Goal: Task Accomplishment & Management: Use online tool/utility

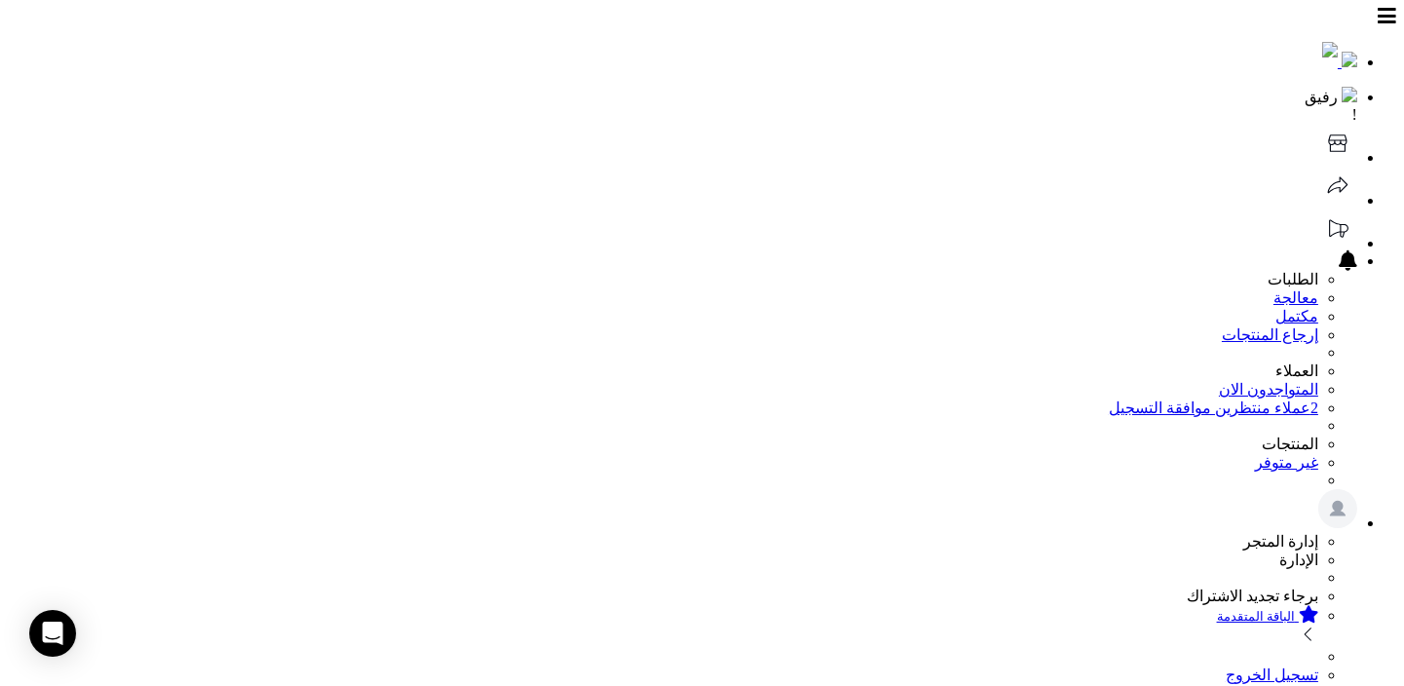
scroll to position [256, 0]
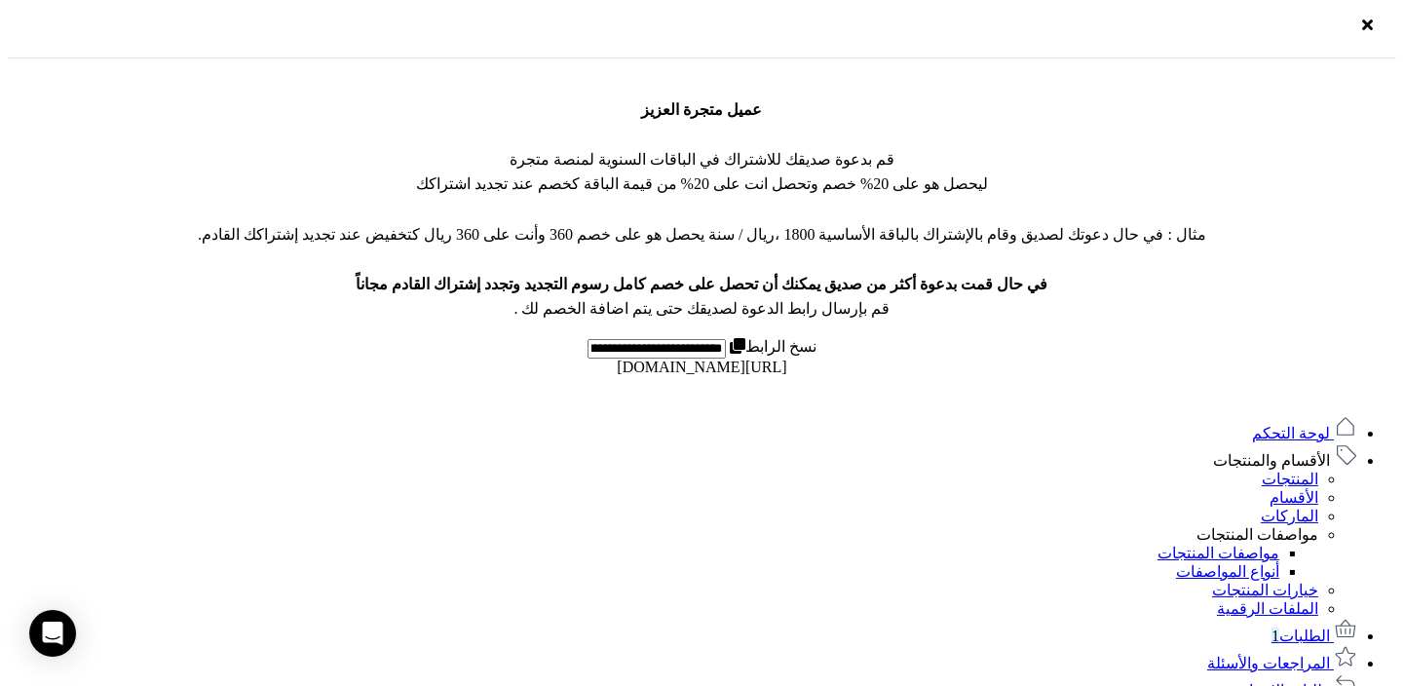
scroll to position [799, 0]
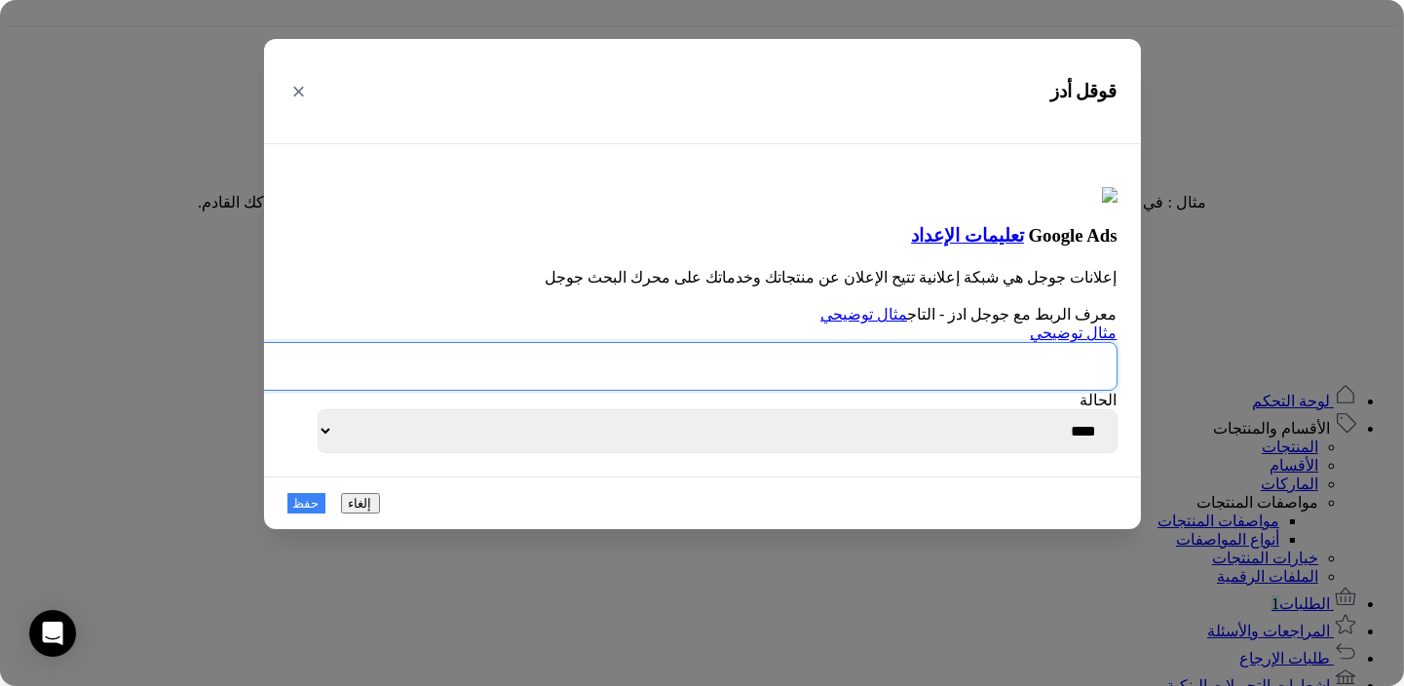
click at [1035, 391] on input "text" at bounding box center [685, 366] width 863 height 49
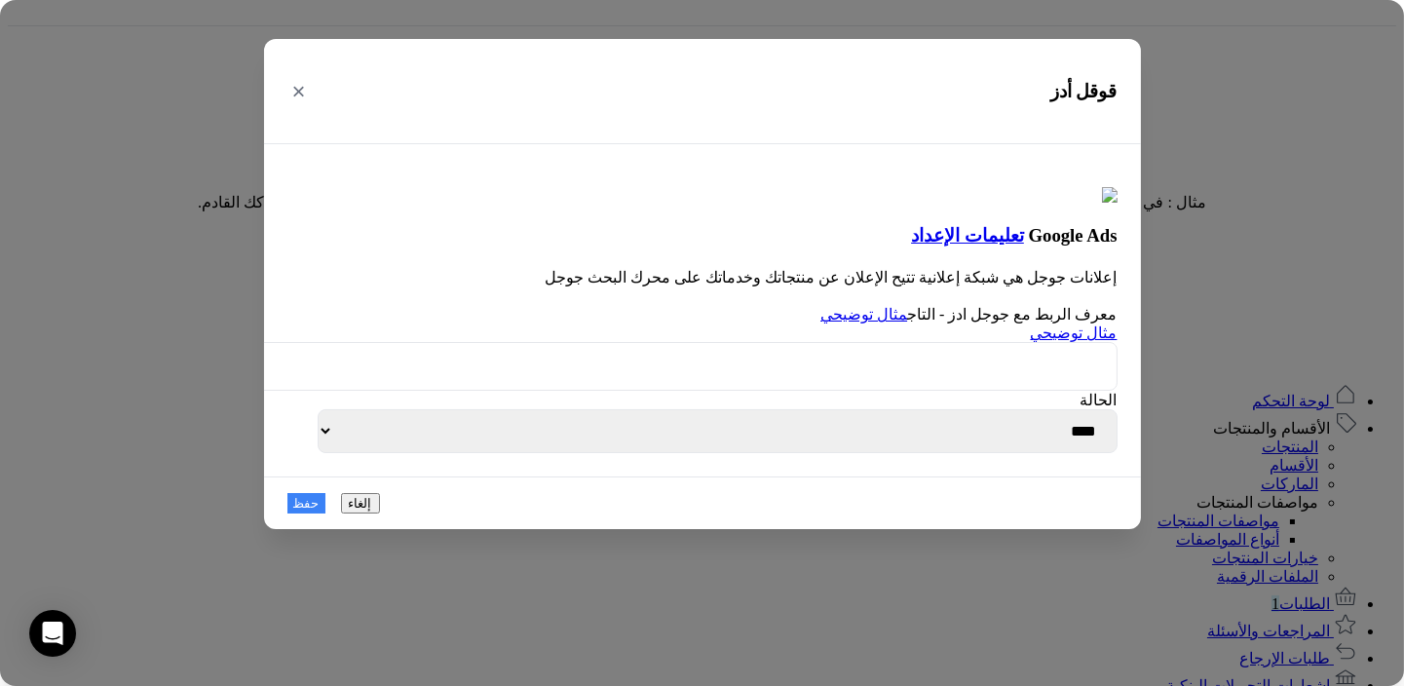
click at [1050, 341] on link "مثال توضيحي" at bounding box center [1074, 333] width 87 height 17
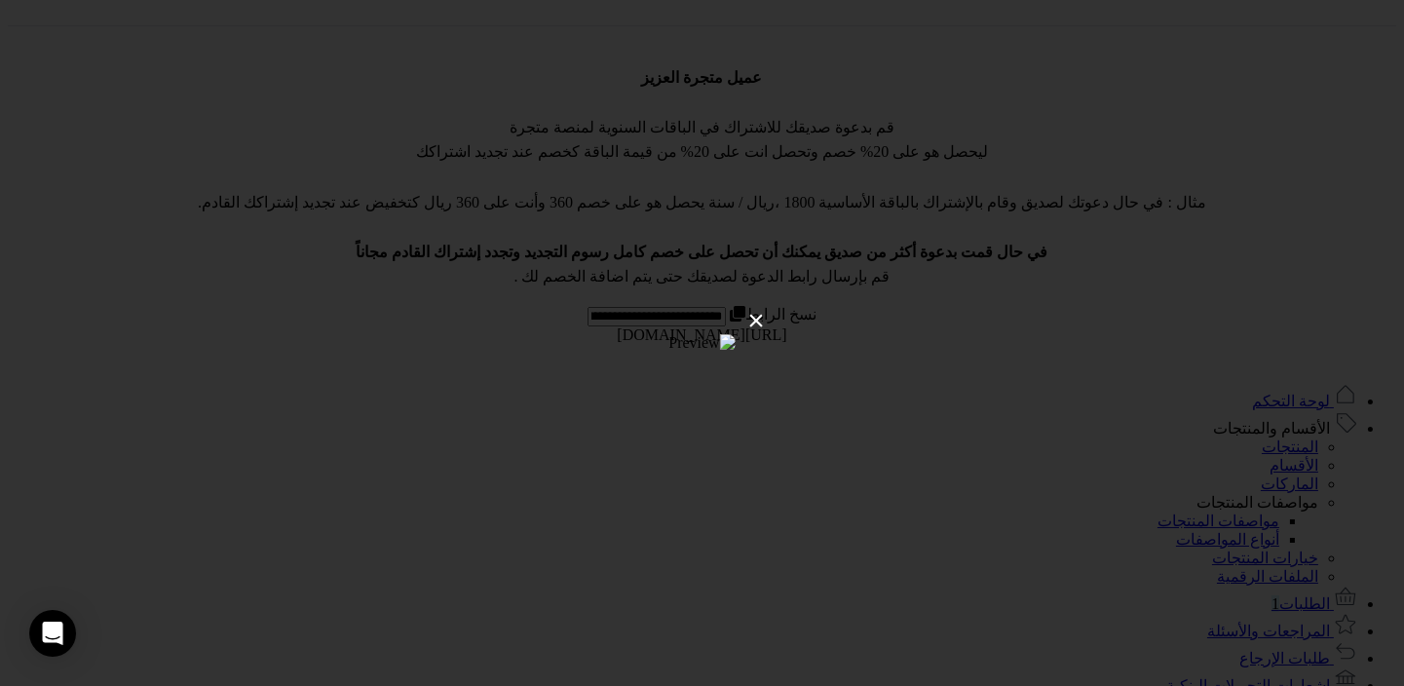
click at [775, 294] on button "×" at bounding box center [756, 320] width 37 height 53
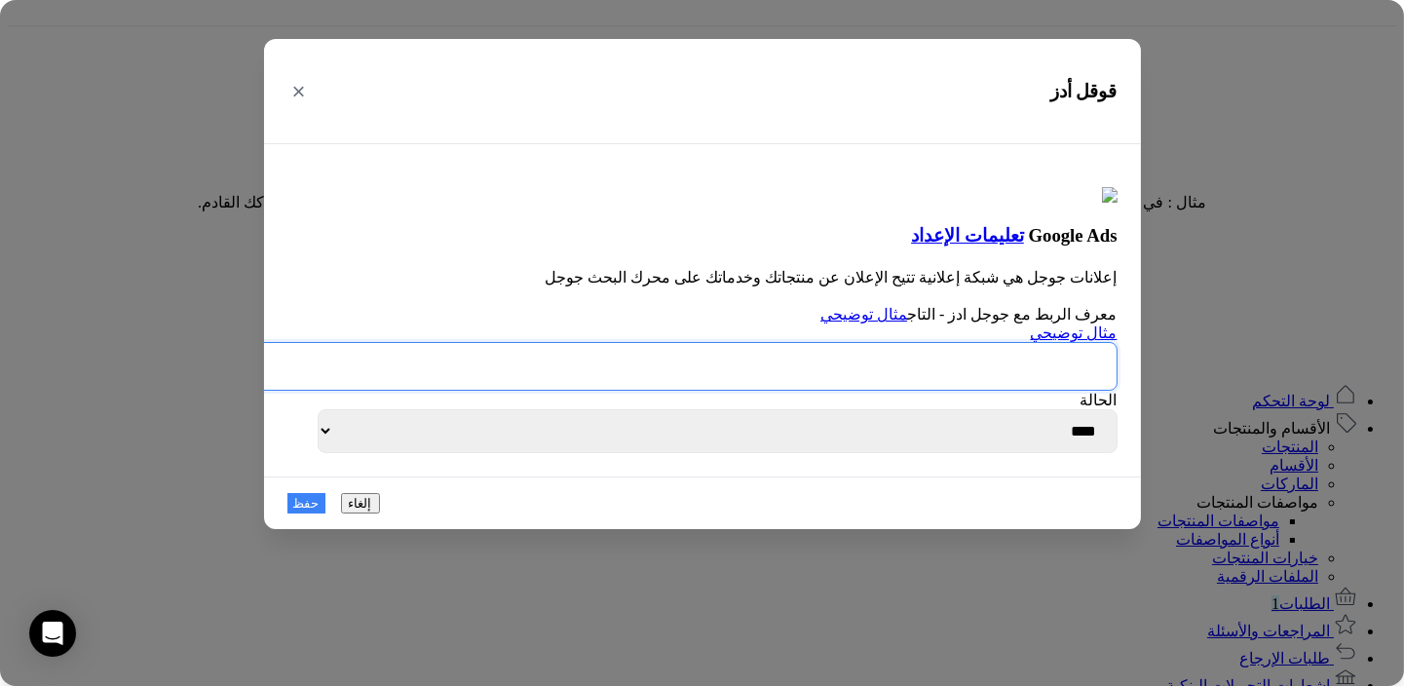
click at [866, 391] on input "text" at bounding box center [685, 366] width 863 height 49
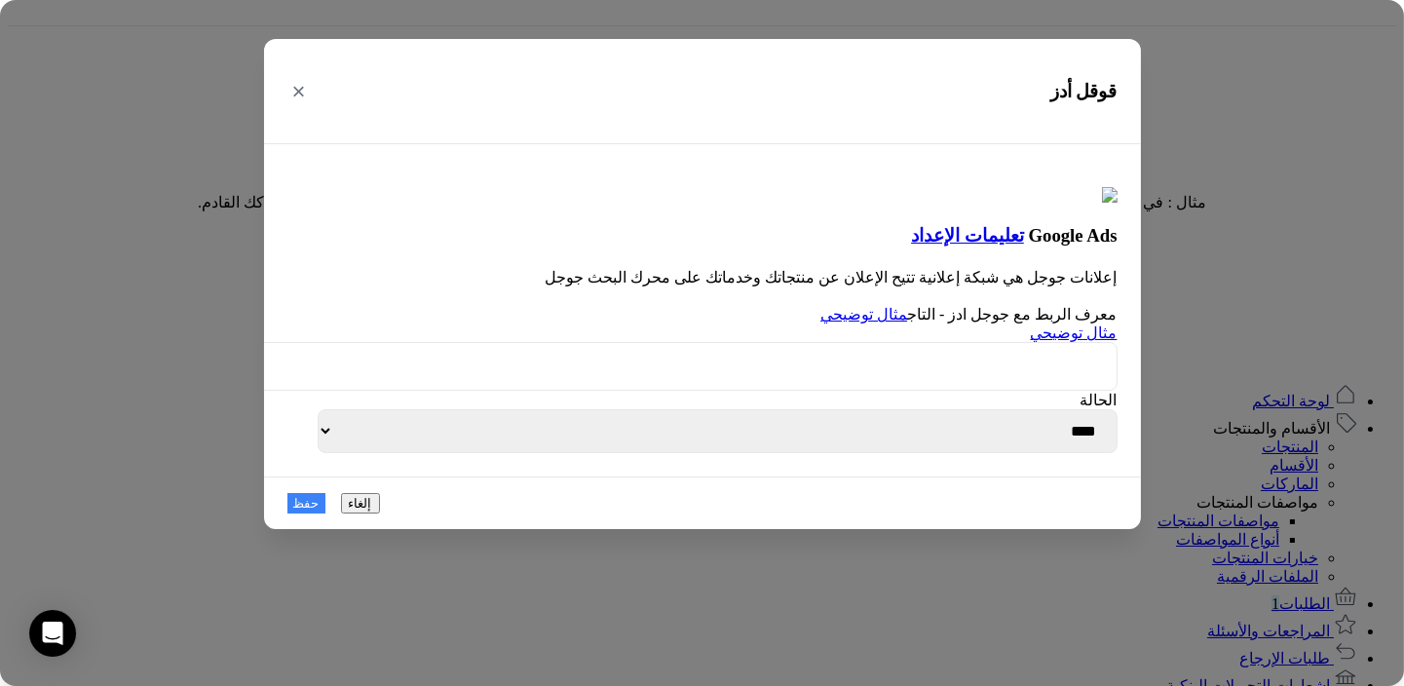
click at [935, 376] on div "مثال توضيحي" at bounding box center [702, 357] width 830 height 67
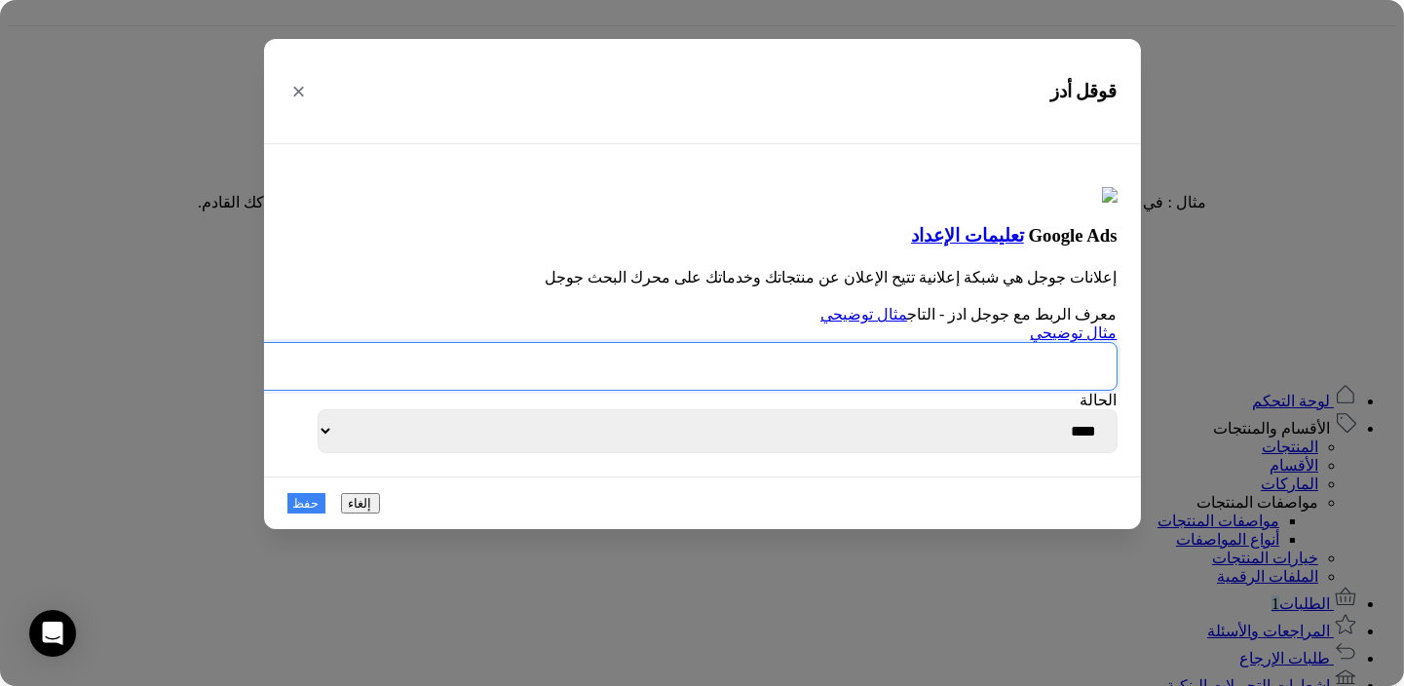
click at [894, 391] on input "text" at bounding box center [685, 366] width 863 height 49
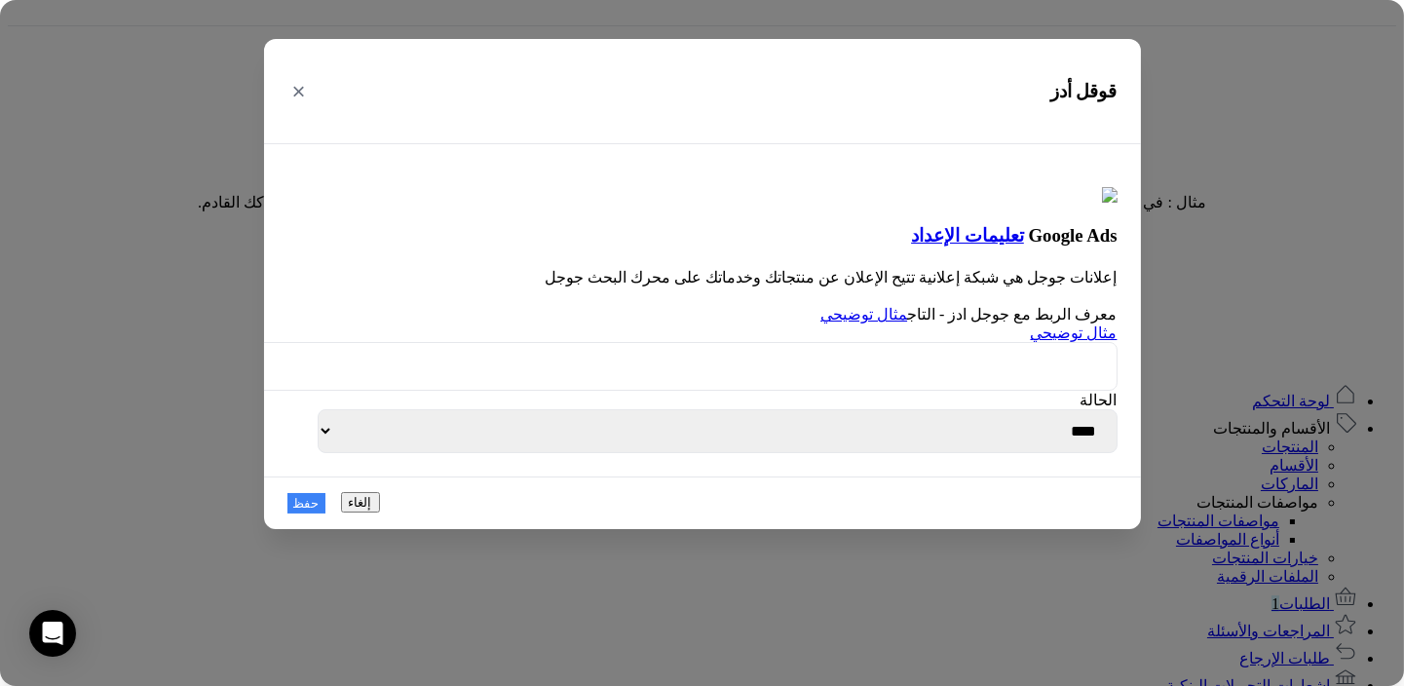
click at [380, 513] on button "إلغاء" at bounding box center [360, 502] width 39 height 20
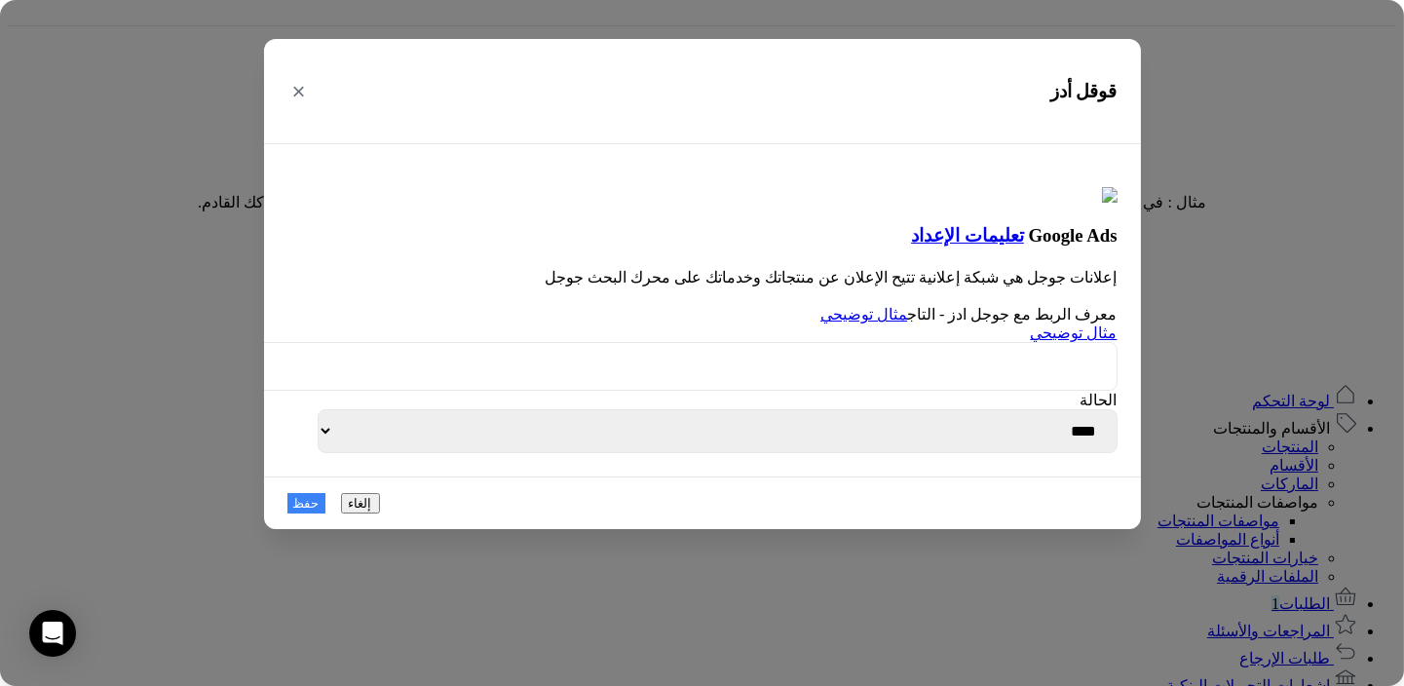
click at [1048, 341] on link "مثال توضيحي" at bounding box center [1074, 333] width 87 height 17
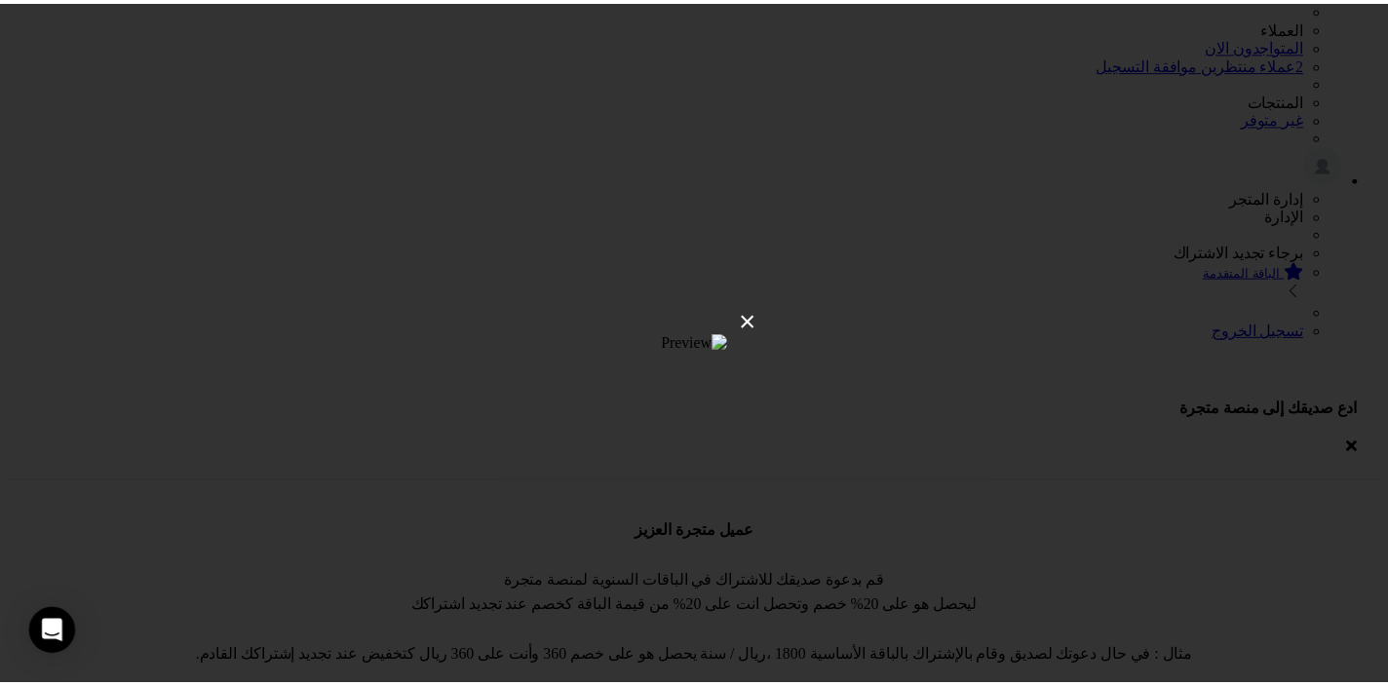
scroll to position [310, 0]
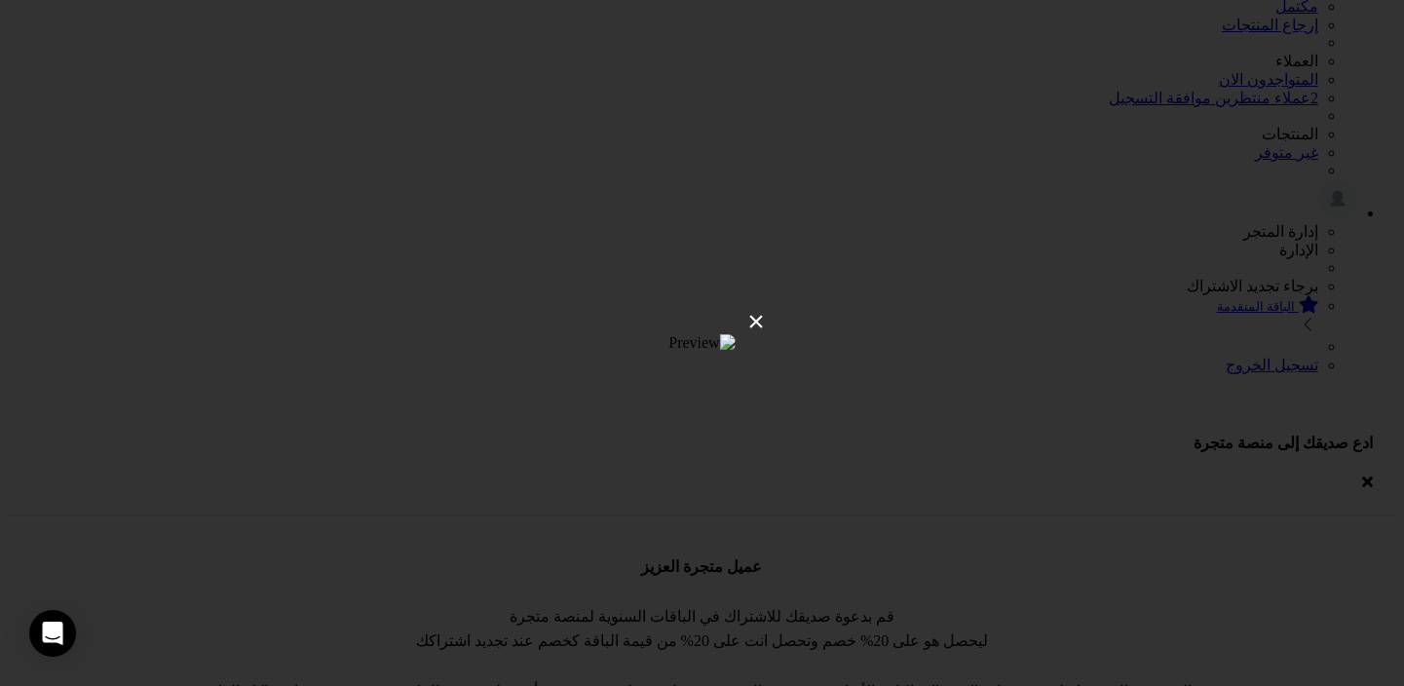
click at [1295, 233] on div "×" at bounding box center [702, 343] width 1404 height 686
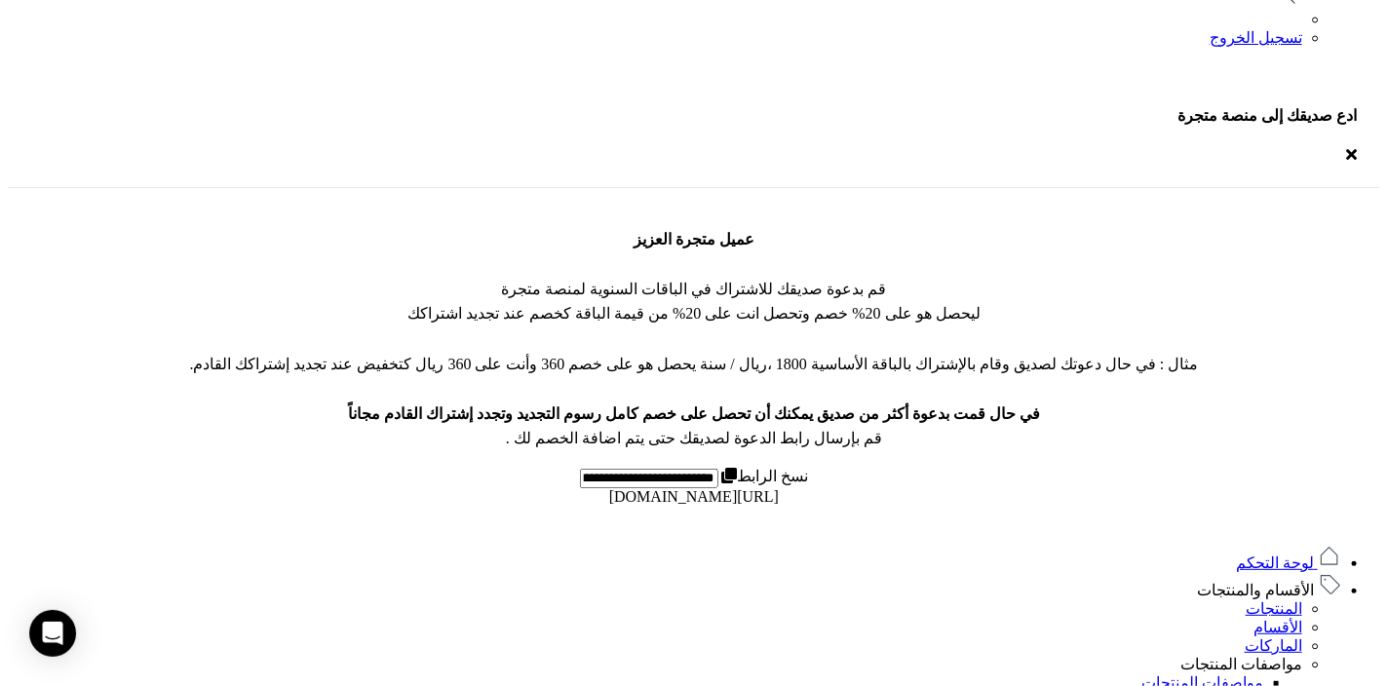
scroll to position [677, 0]
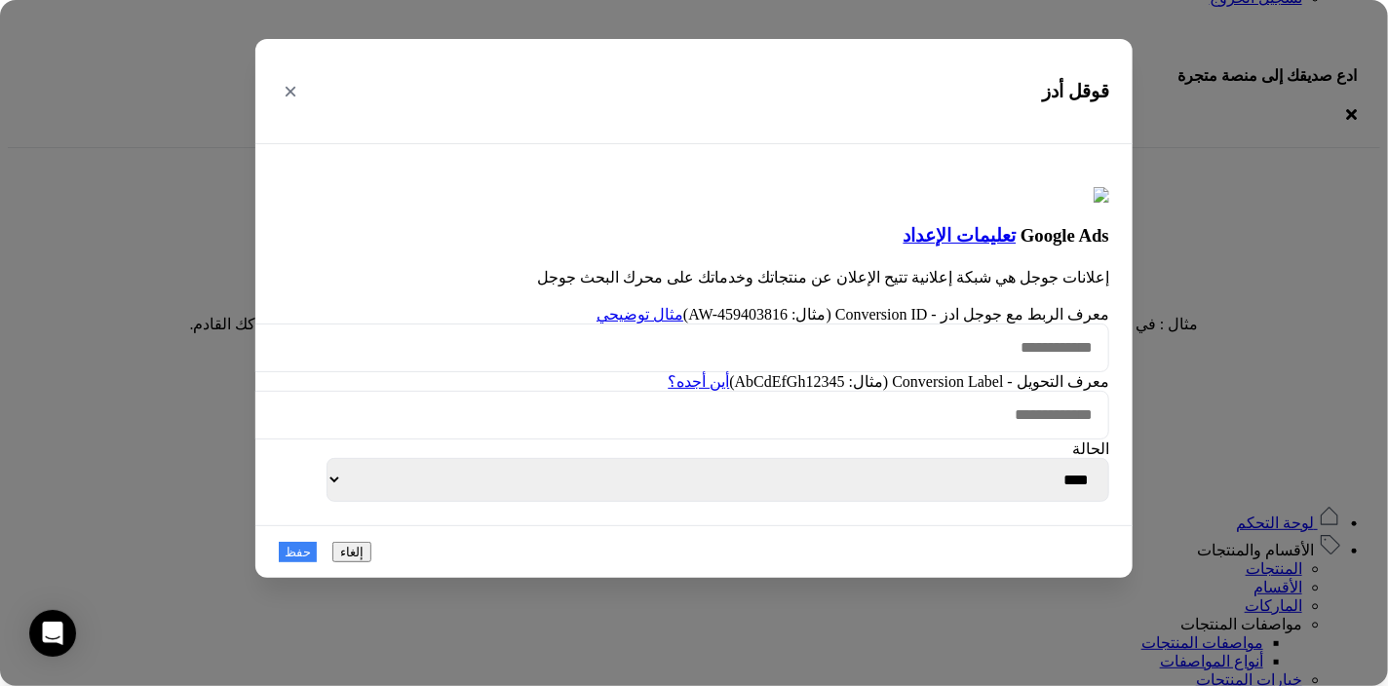
scroll to position [120, 0]
click at [615, 306] on link "مثال توضيحي" at bounding box center [639, 314] width 87 height 17
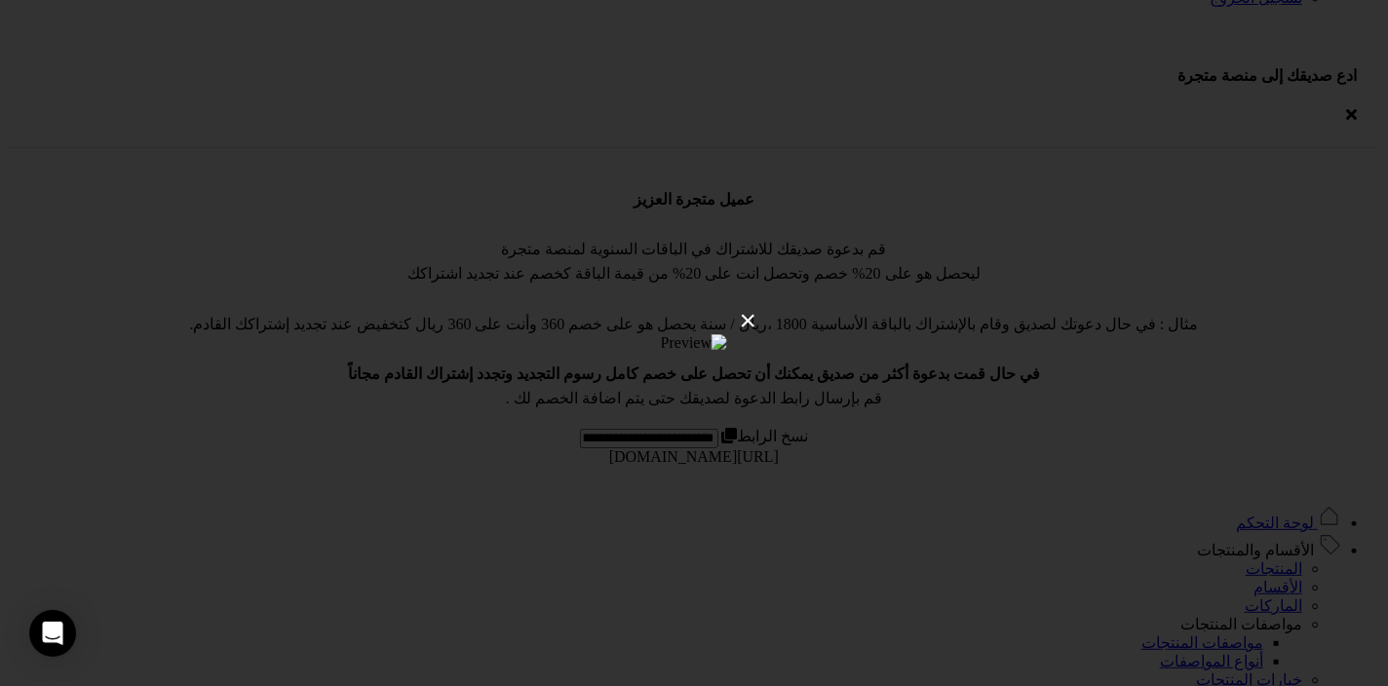
click at [767, 294] on button "×" at bounding box center [748, 320] width 37 height 53
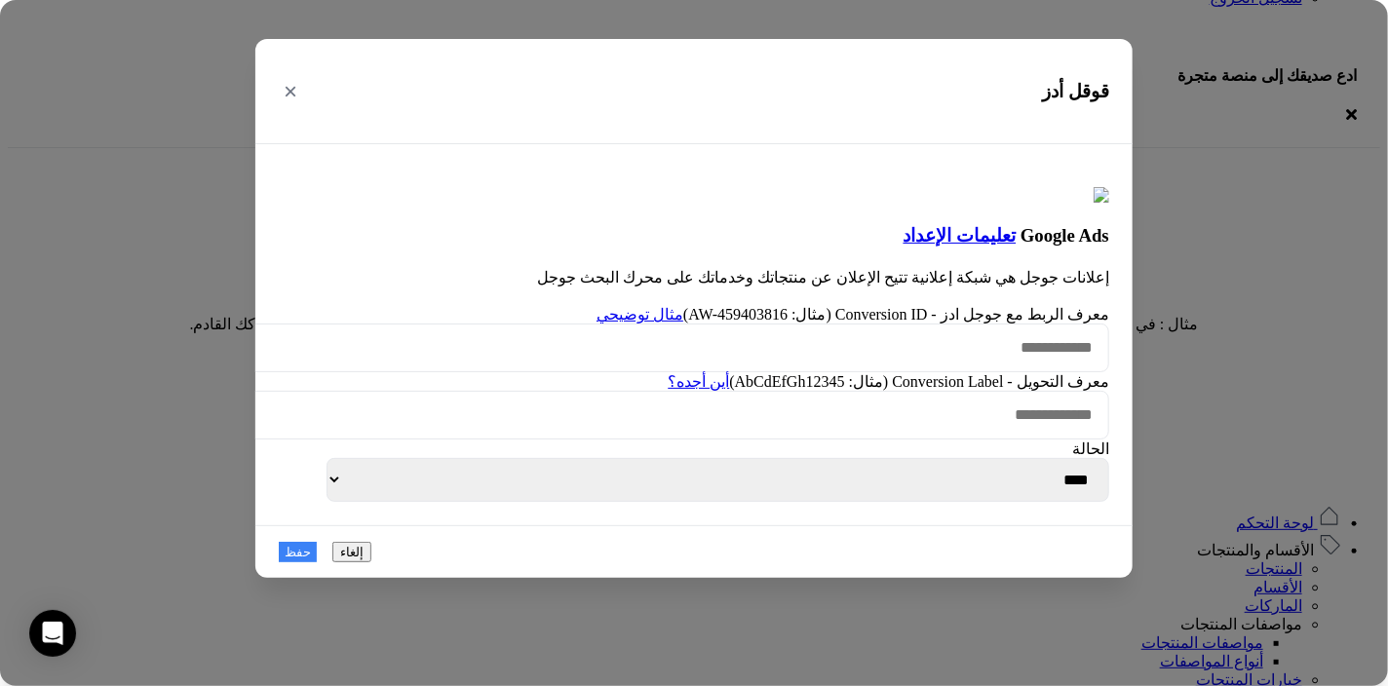
click at [689, 390] on link "أين أجده؟" at bounding box center [698, 381] width 61 height 17
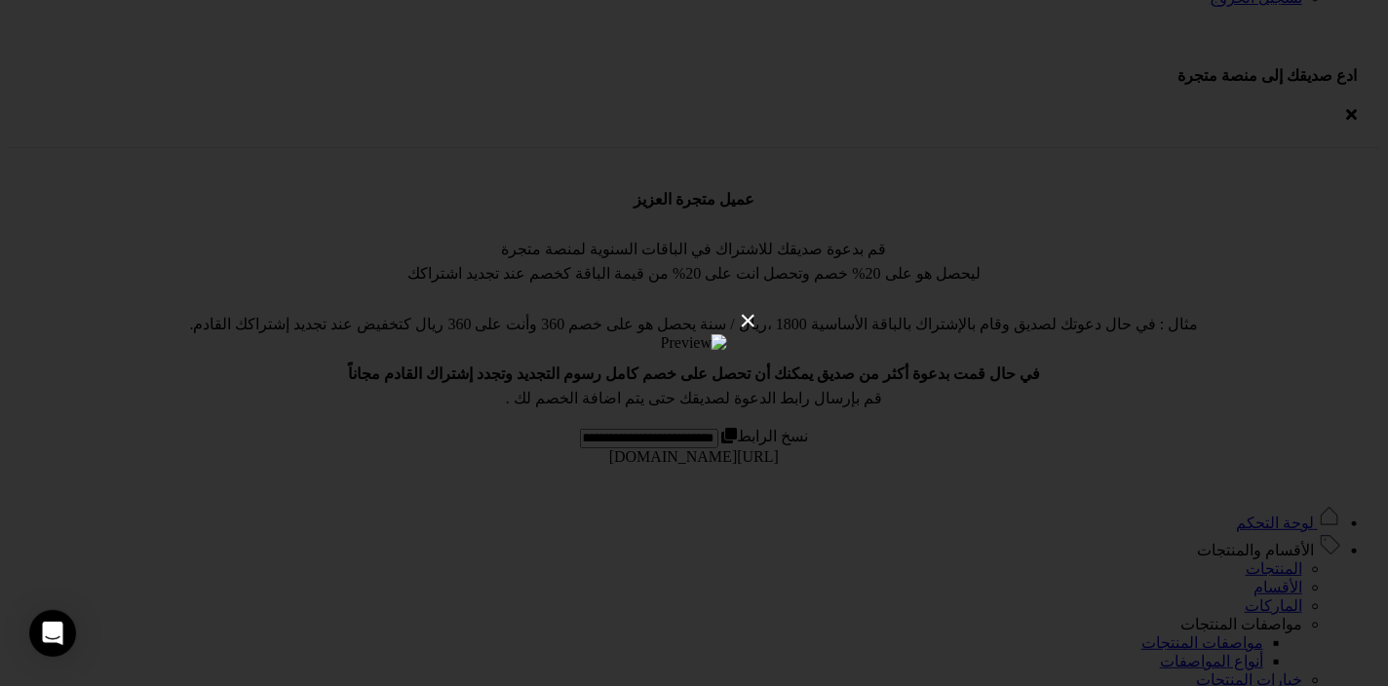
click at [752, 322] on button "×" at bounding box center [748, 320] width 37 height 53
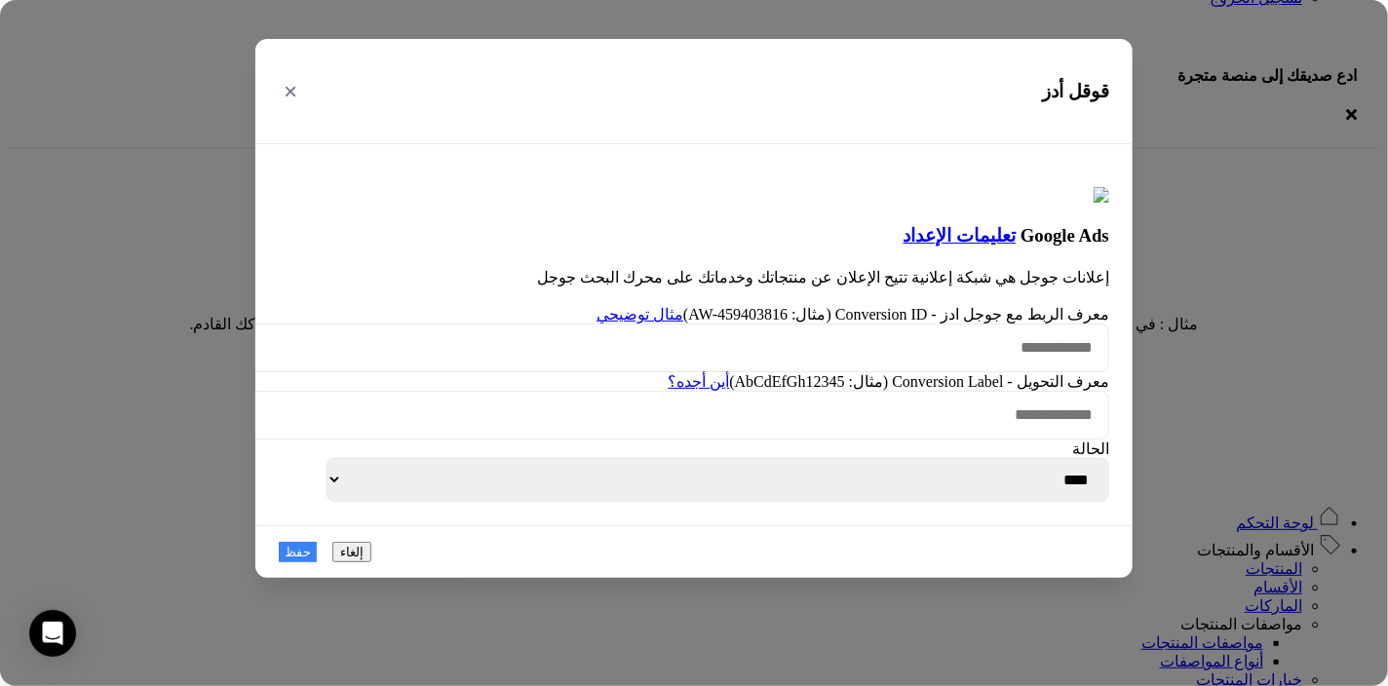
scroll to position [57, 0]
click at [668, 373] on link "أين أجده؟" at bounding box center [698, 381] width 61 height 17
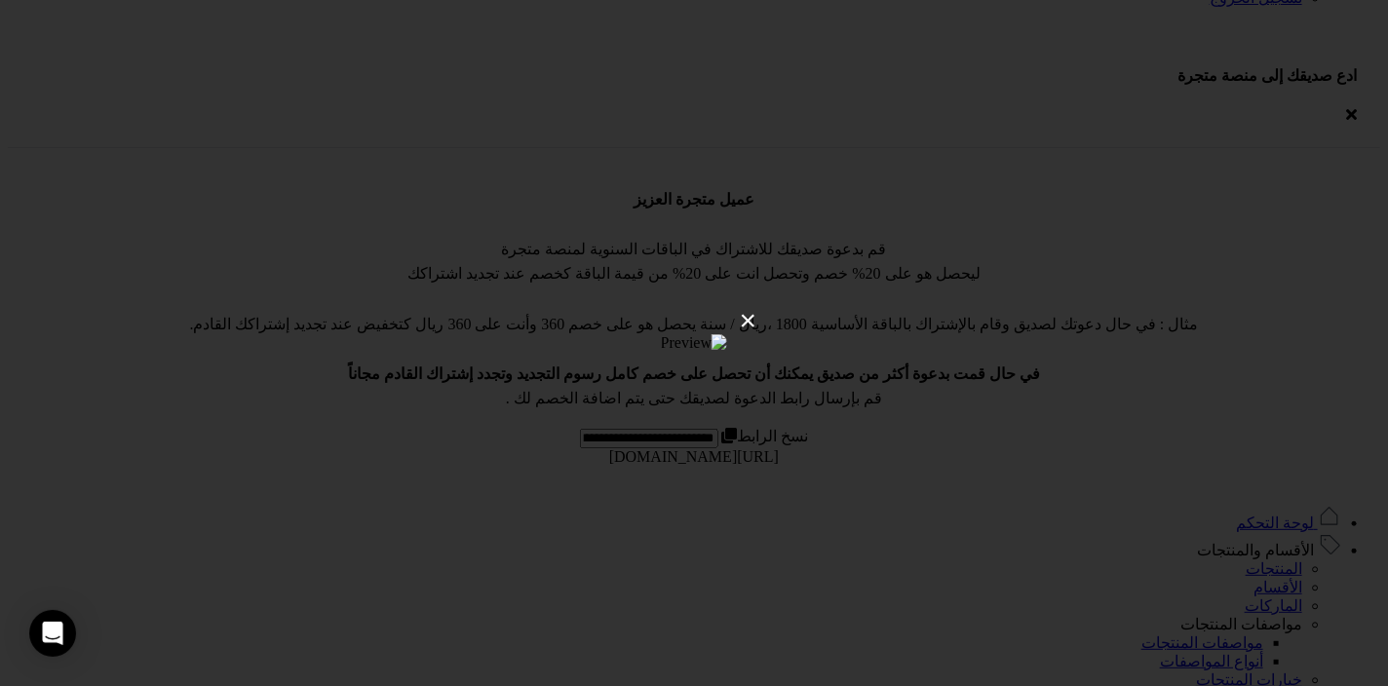
click at [766, 326] on button "×" at bounding box center [748, 320] width 37 height 53
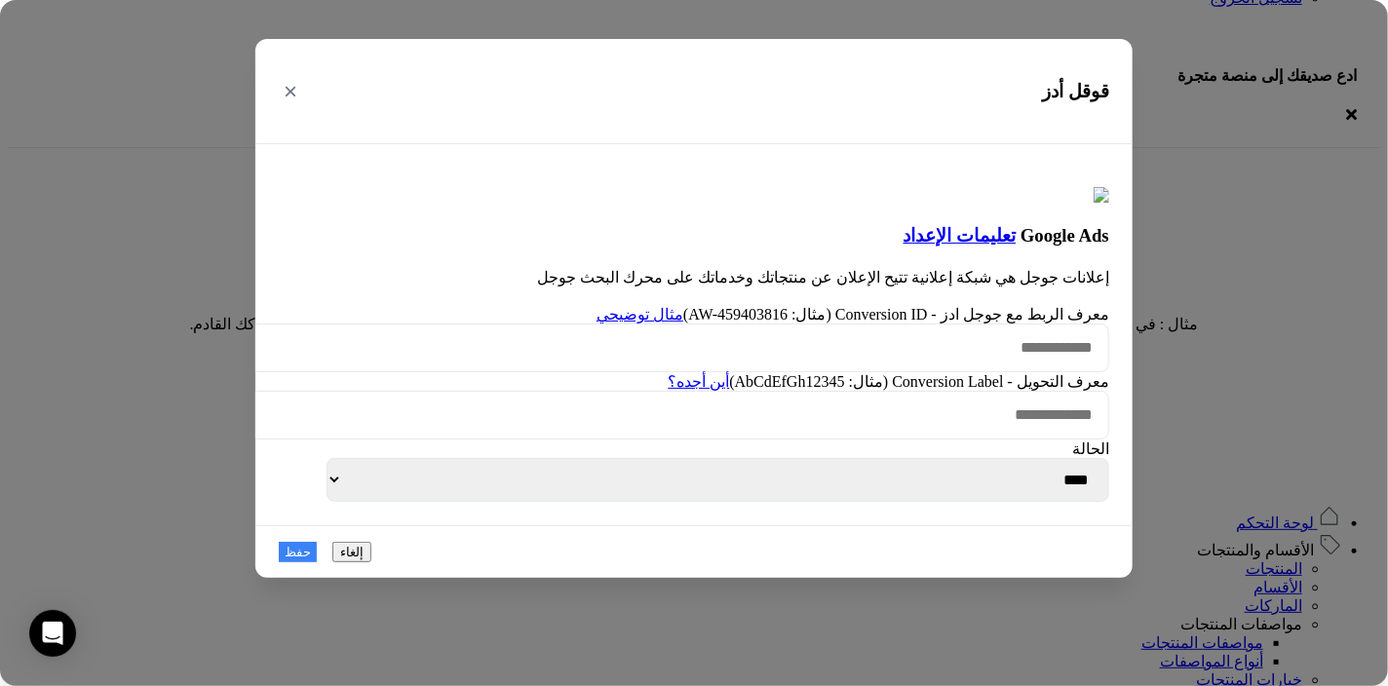
click at [633, 306] on link "مثال توضيحي" at bounding box center [639, 314] width 87 height 17
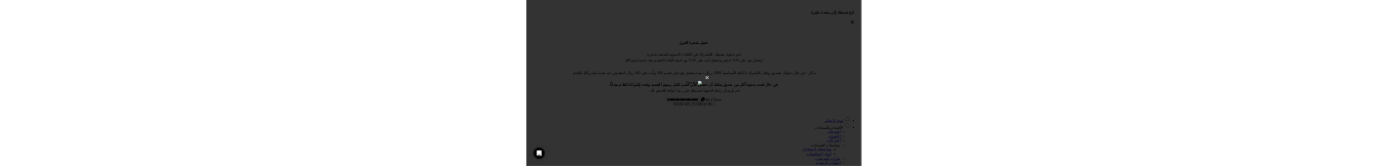
scroll to position [718, 0]
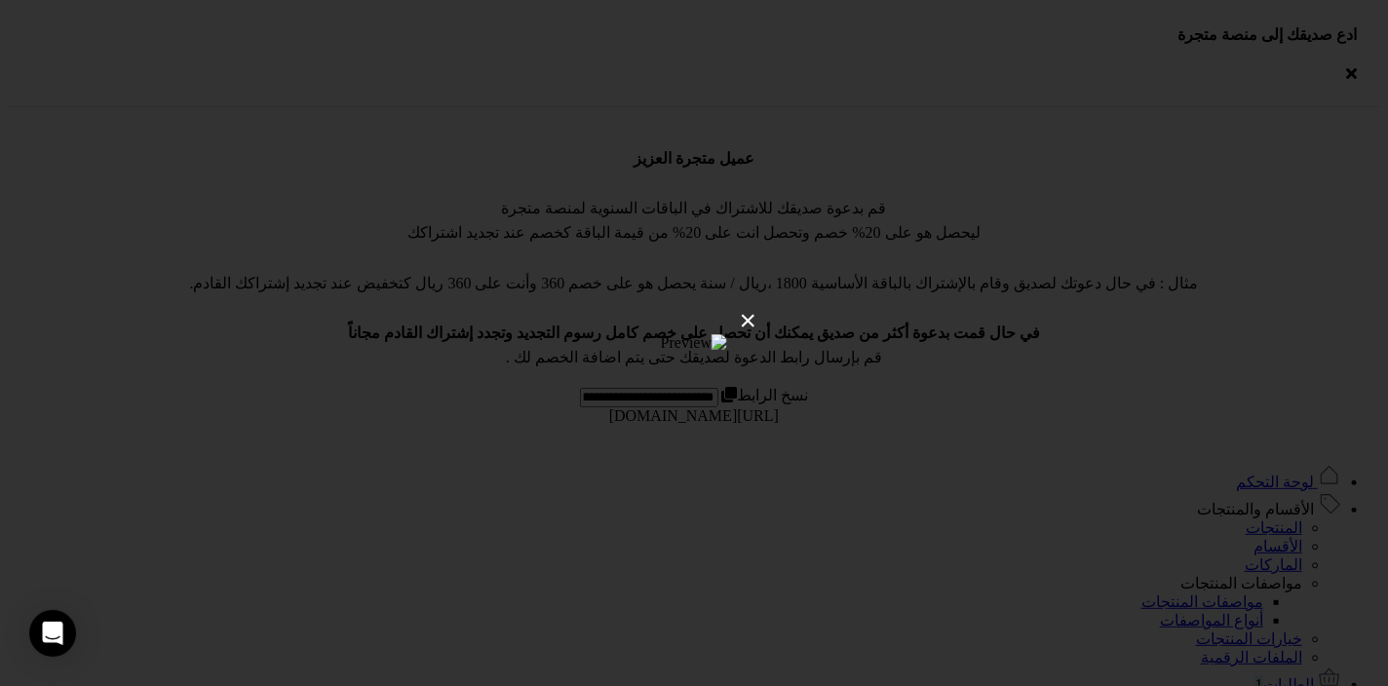
click at [767, 294] on button "×" at bounding box center [748, 320] width 37 height 53
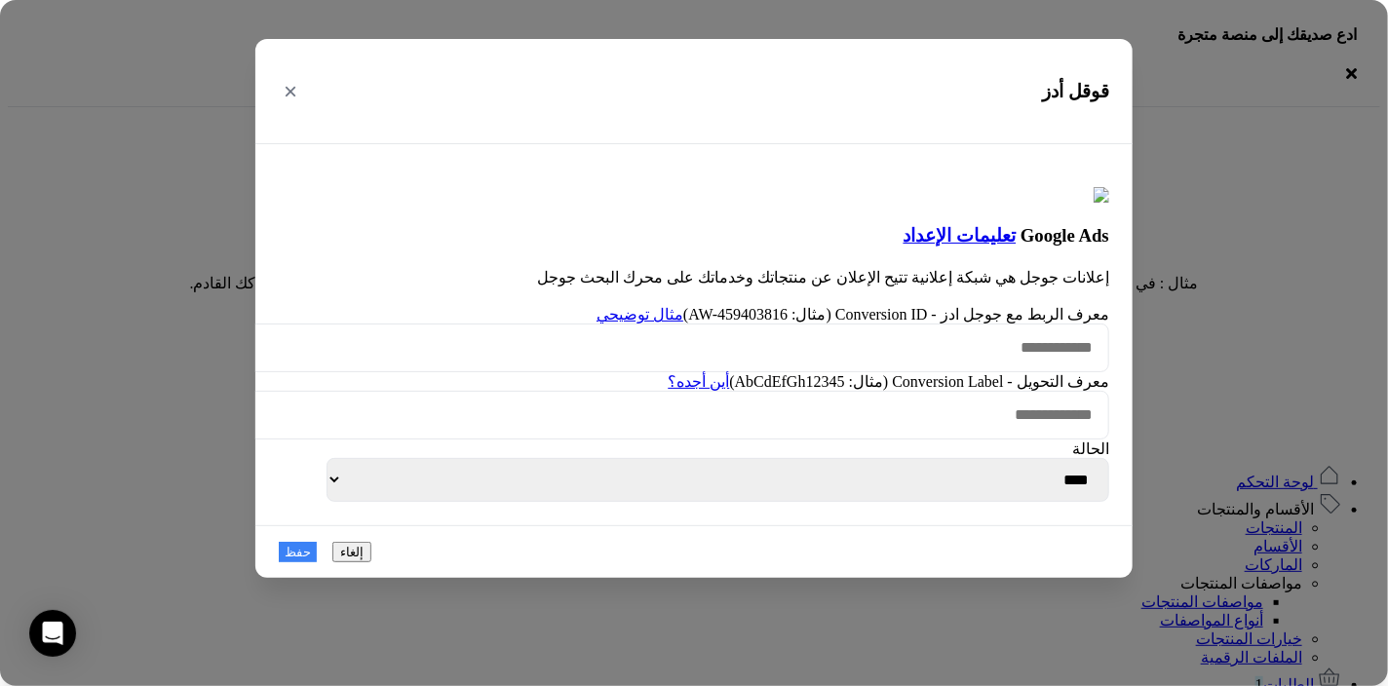
click at [668, 373] on link "أين أجده؟" at bounding box center [698, 381] width 61 height 17
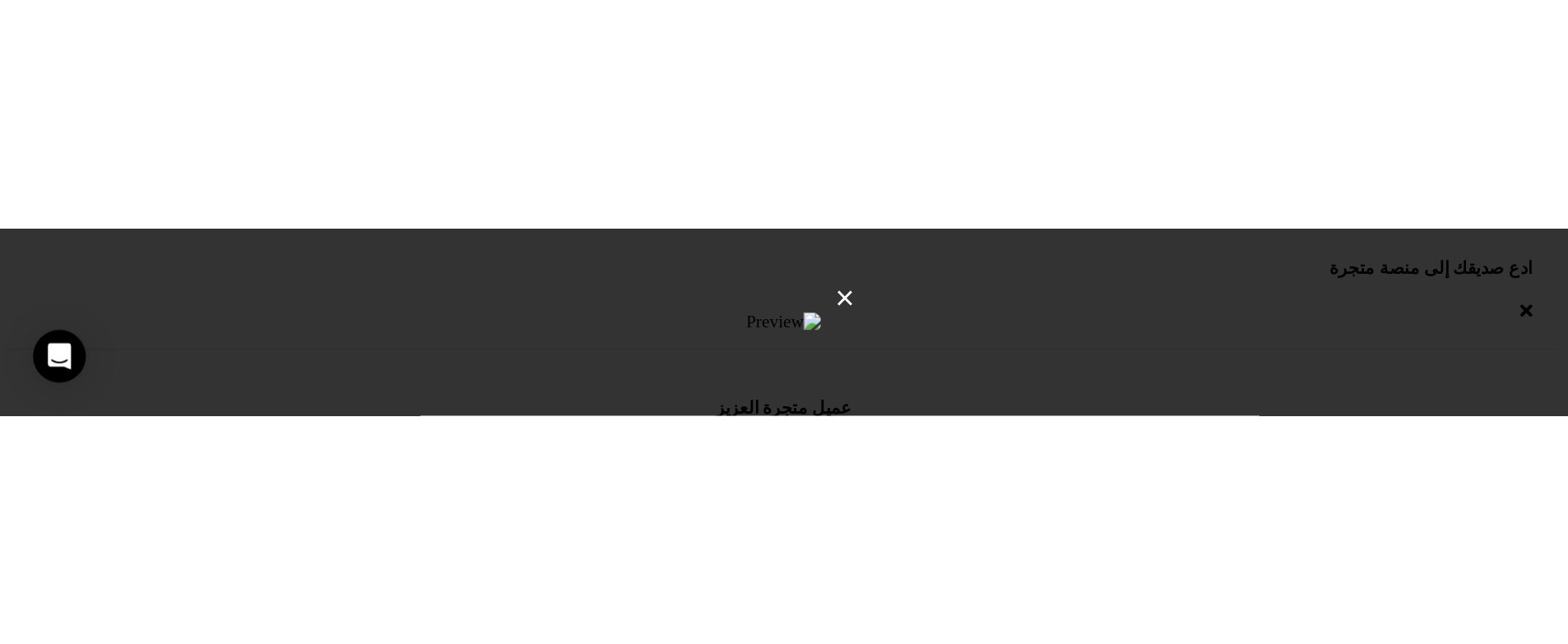
scroll to position [365, 0]
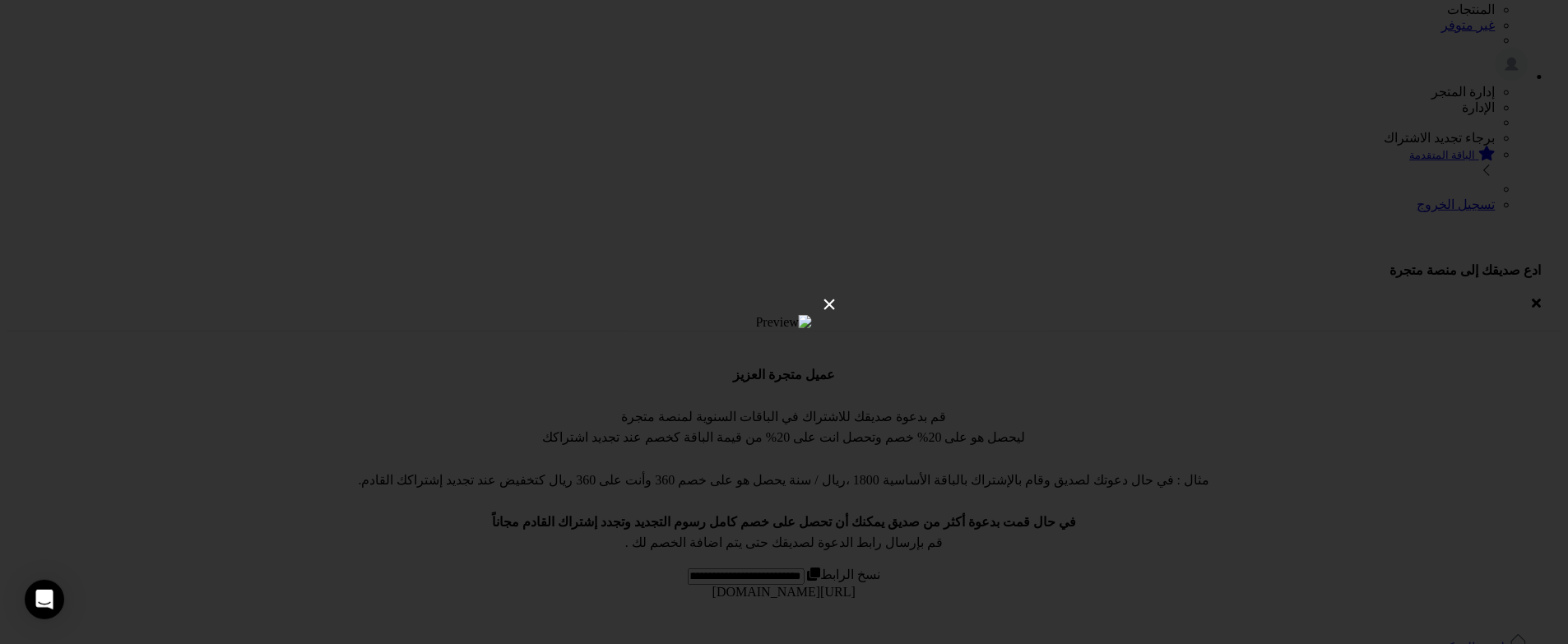
click at [1073, 578] on div "×" at bounding box center [784, 322] width 1568 height 644
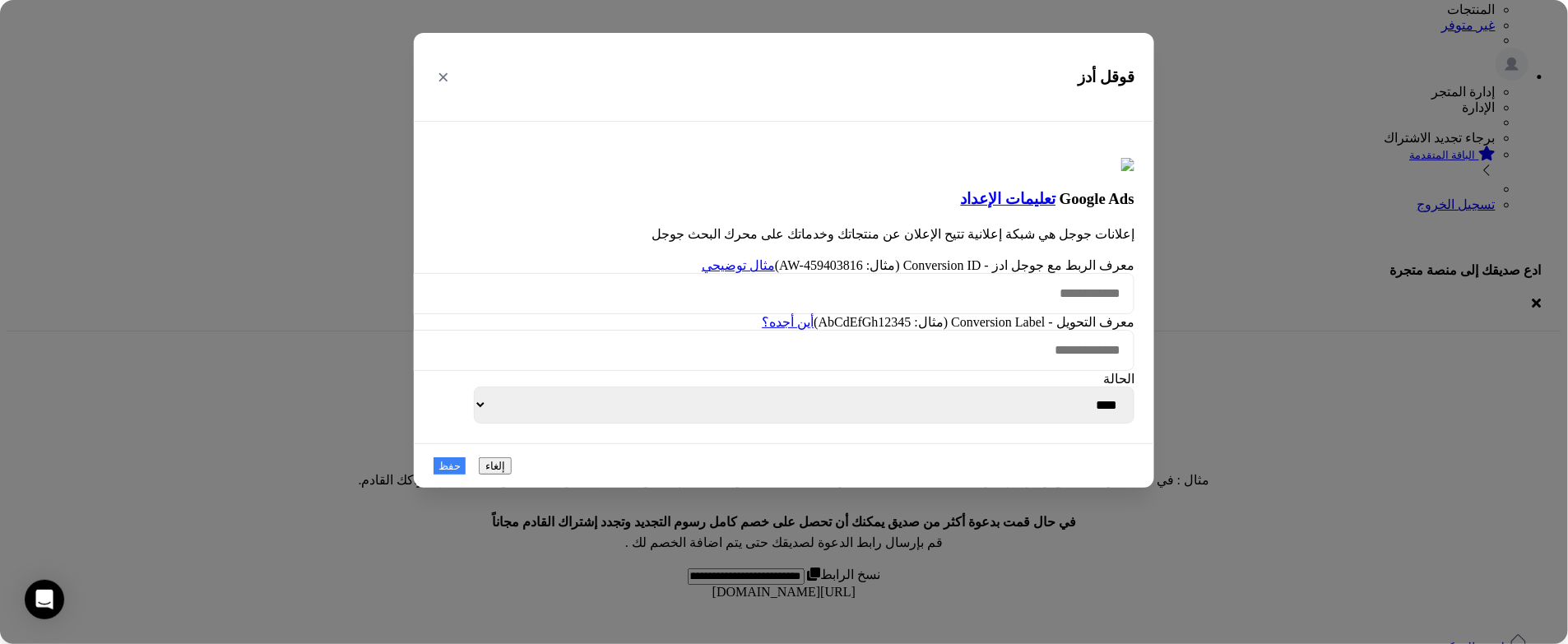
scroll to position [29, 0]
click at [762, 329] on link "أين أجده؟" at bounding box center [787, 322] width 52 height 14
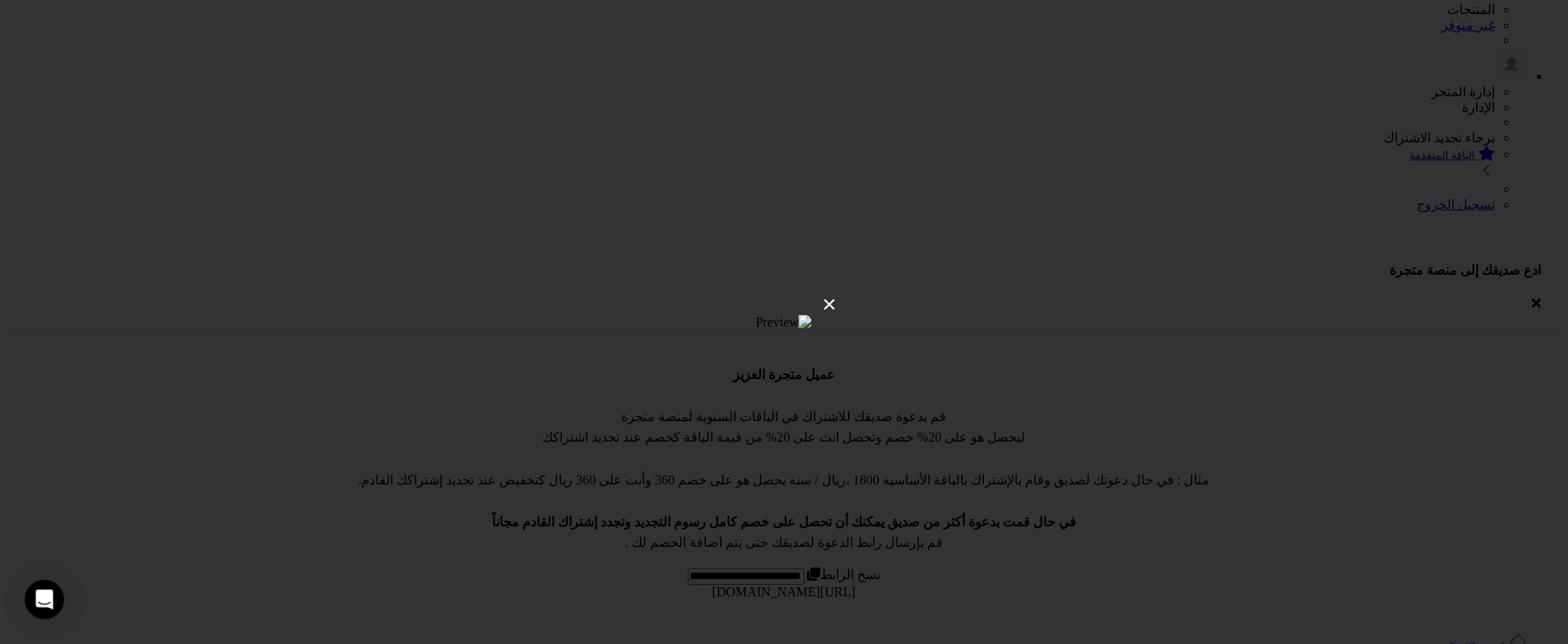
click at [1171, 326] on div "×" at bounding box center [784, 322] width 1568 height 644
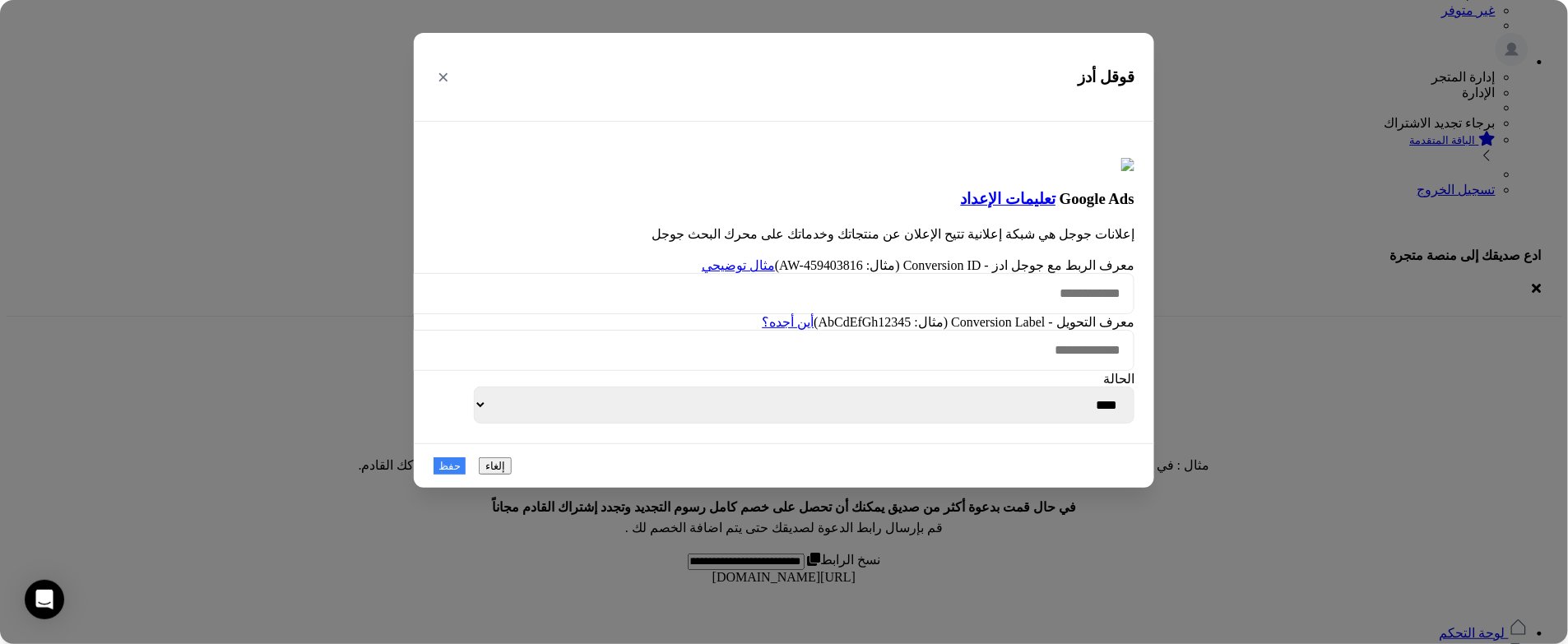
scroll to position [395, 0]
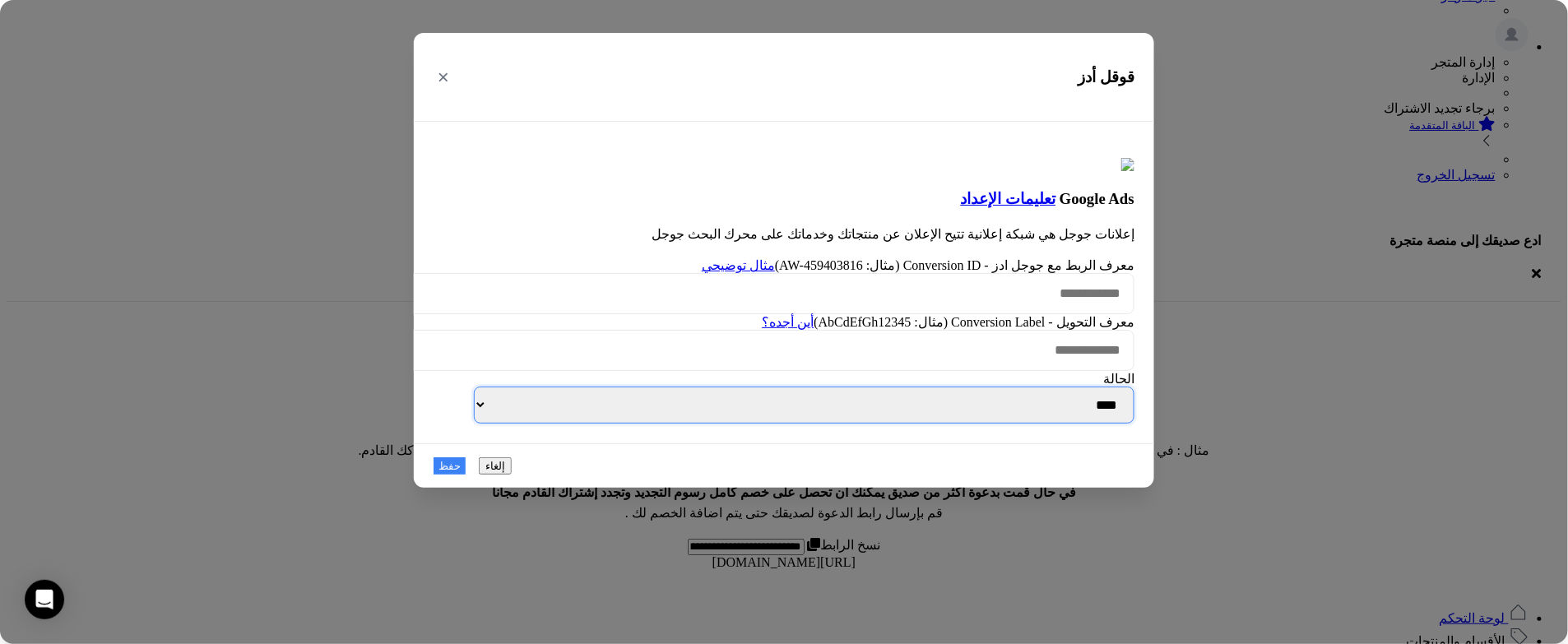
click at [855, 424] on select "**** ****" at bounding box center [804, 405] width 661 height 37
select select "*"
click at [474, 424] on select "**** ****" at bounding box center [804, 405] width 661 height 37
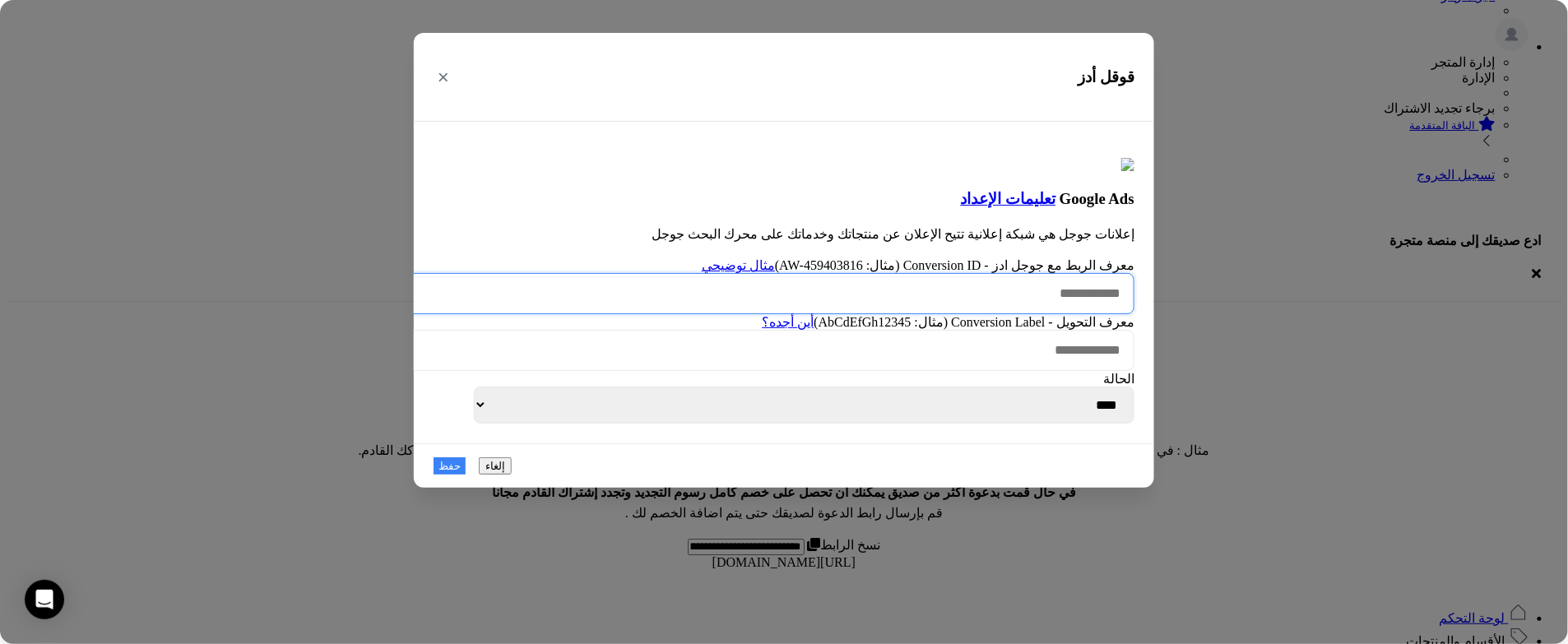
click at [1041, 287] on input "معرف الربط مع جوجل ادز - Conversion ID (مثال: AW-459403816) مثال توضيحي" at bounding box center [769, 294] width 729 height 41
type input "****"
click at [465, 474] on button "حفظ" at bounding box center [450, 465] width 32 height 17
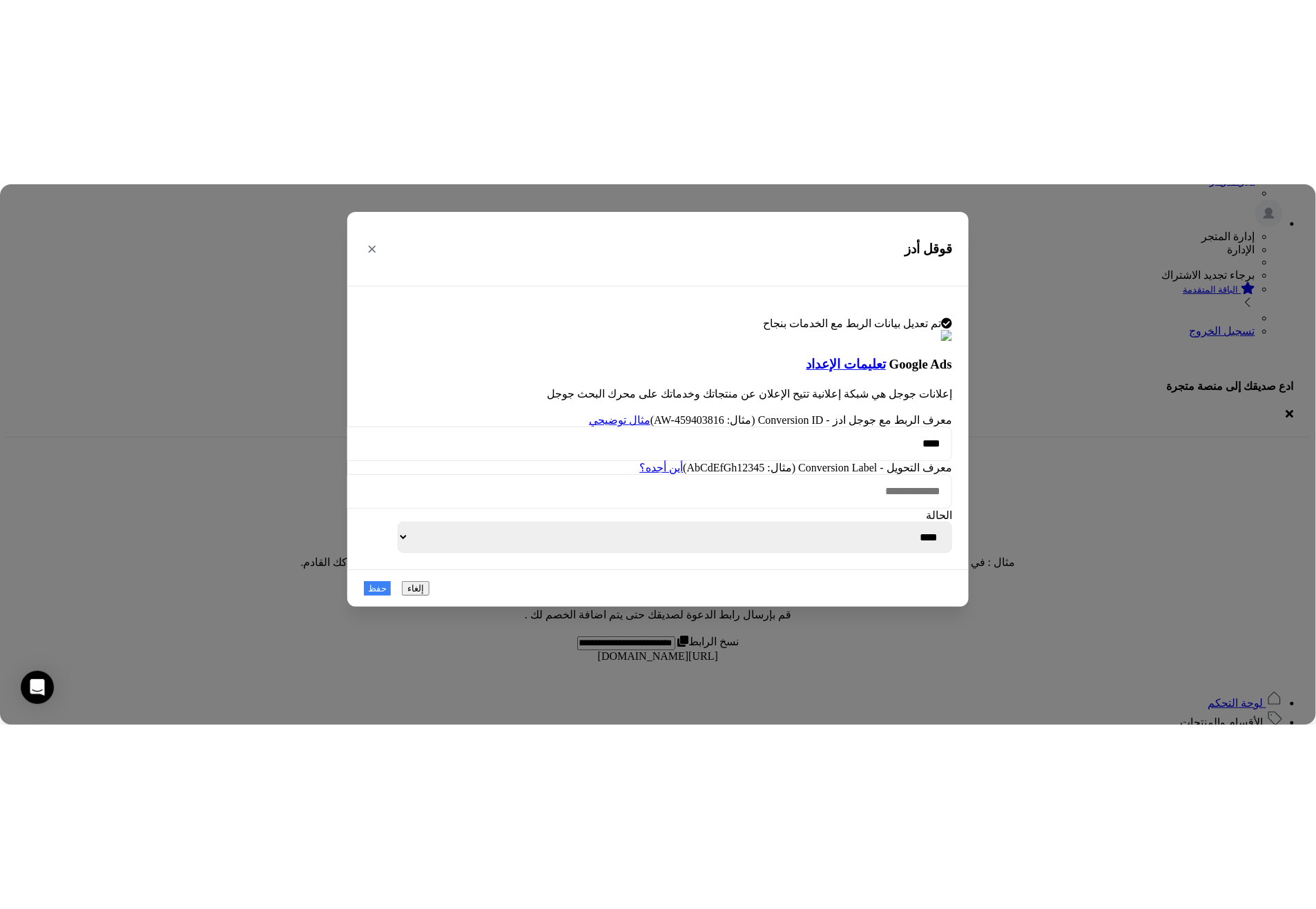
scroll to position [0, 0]
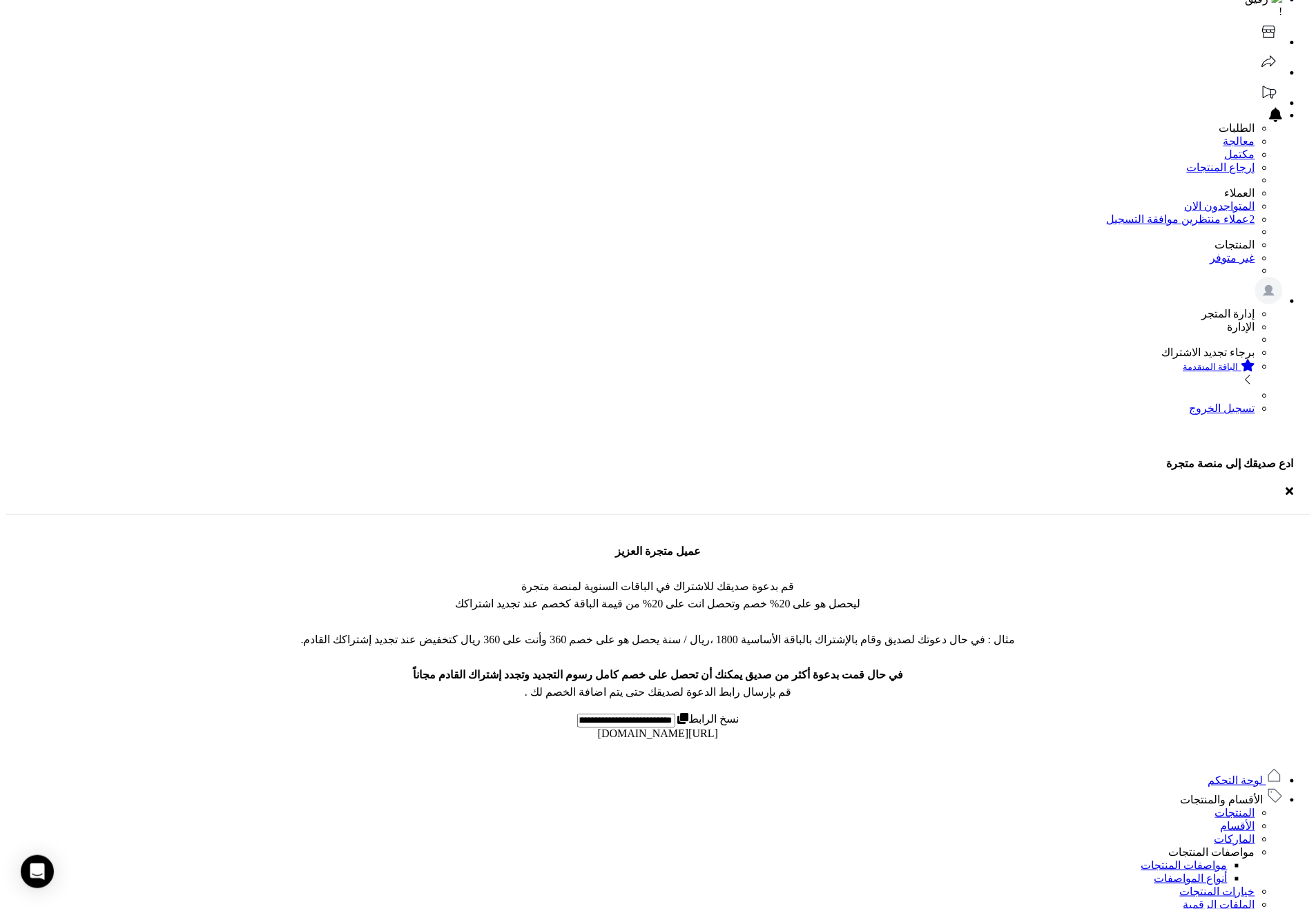
scroll to position [50, 0]
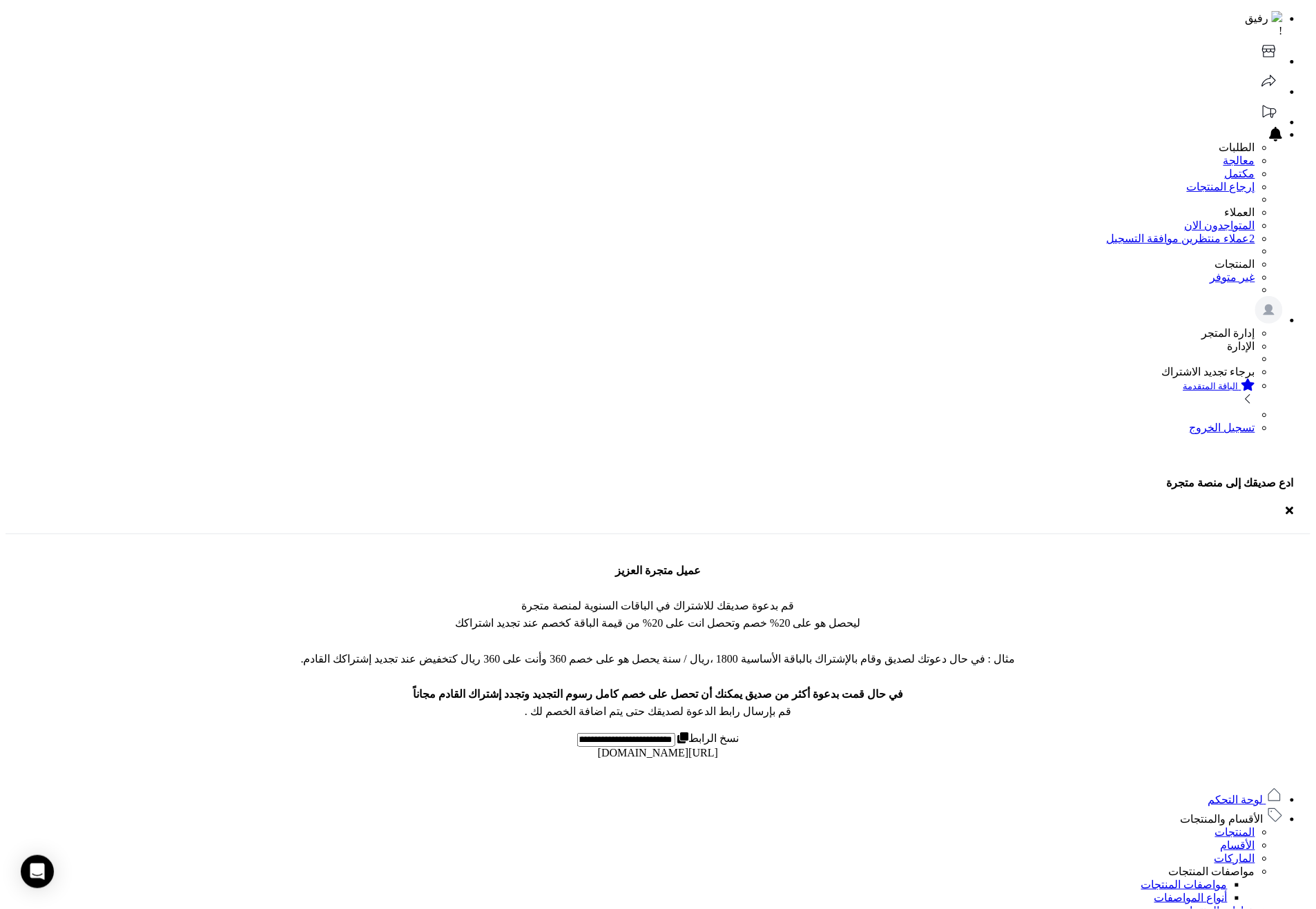
drag, startPoint x: 505, startPoint y: 519, endPoint x: 568, endPoint y: 524, distance: 63.2
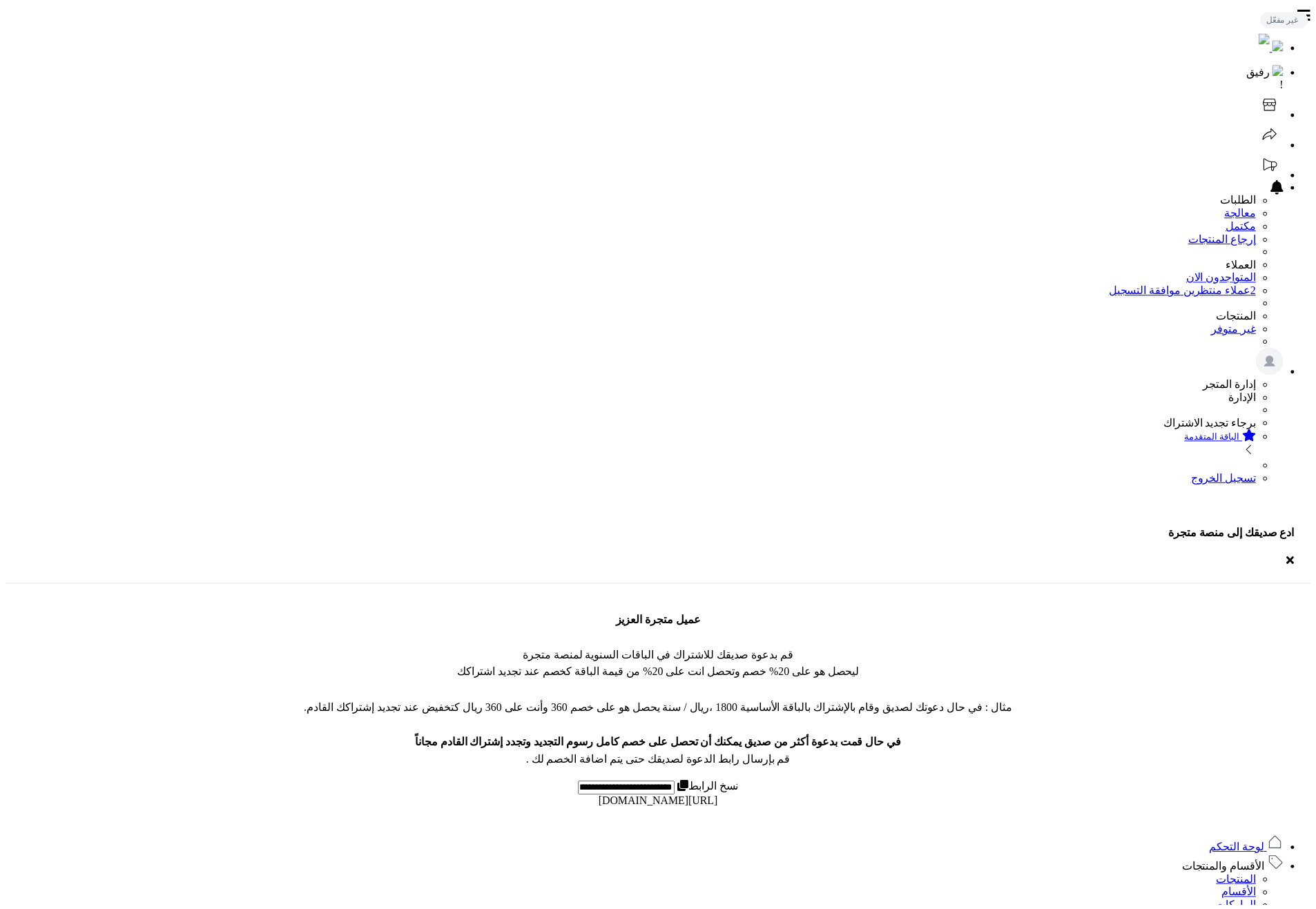
scroll to position [50, 0]
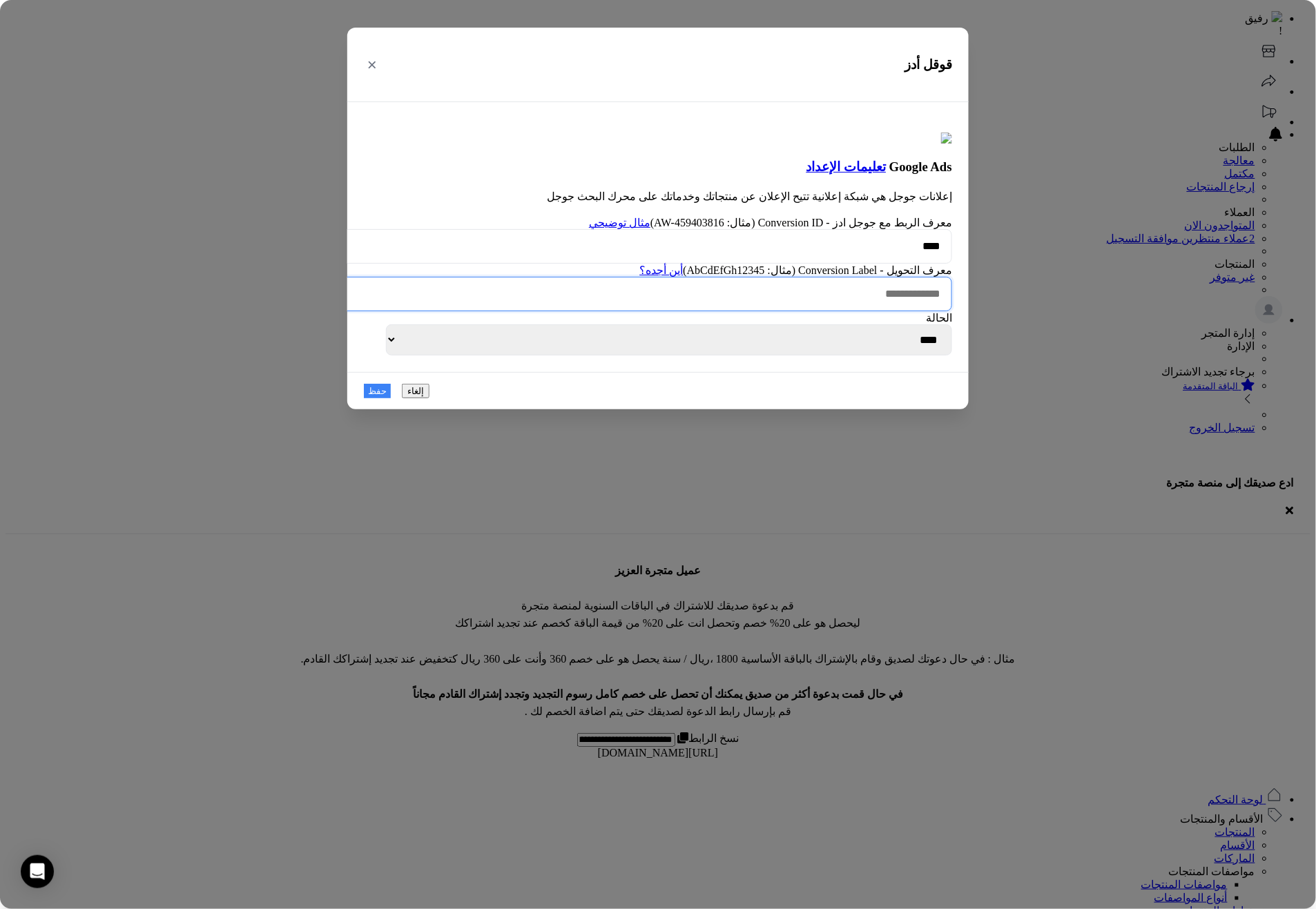
click at [861, 312] on input "معرف التحويل - Conversion Label (مثال: AbCdEfGh12345) أين أجده؟" at bounding box center [646, 294] width 612 height 35
type input "****"
click at [377, 397] on button "حفظ" at bounding box center [378, 390] width 27 height 14
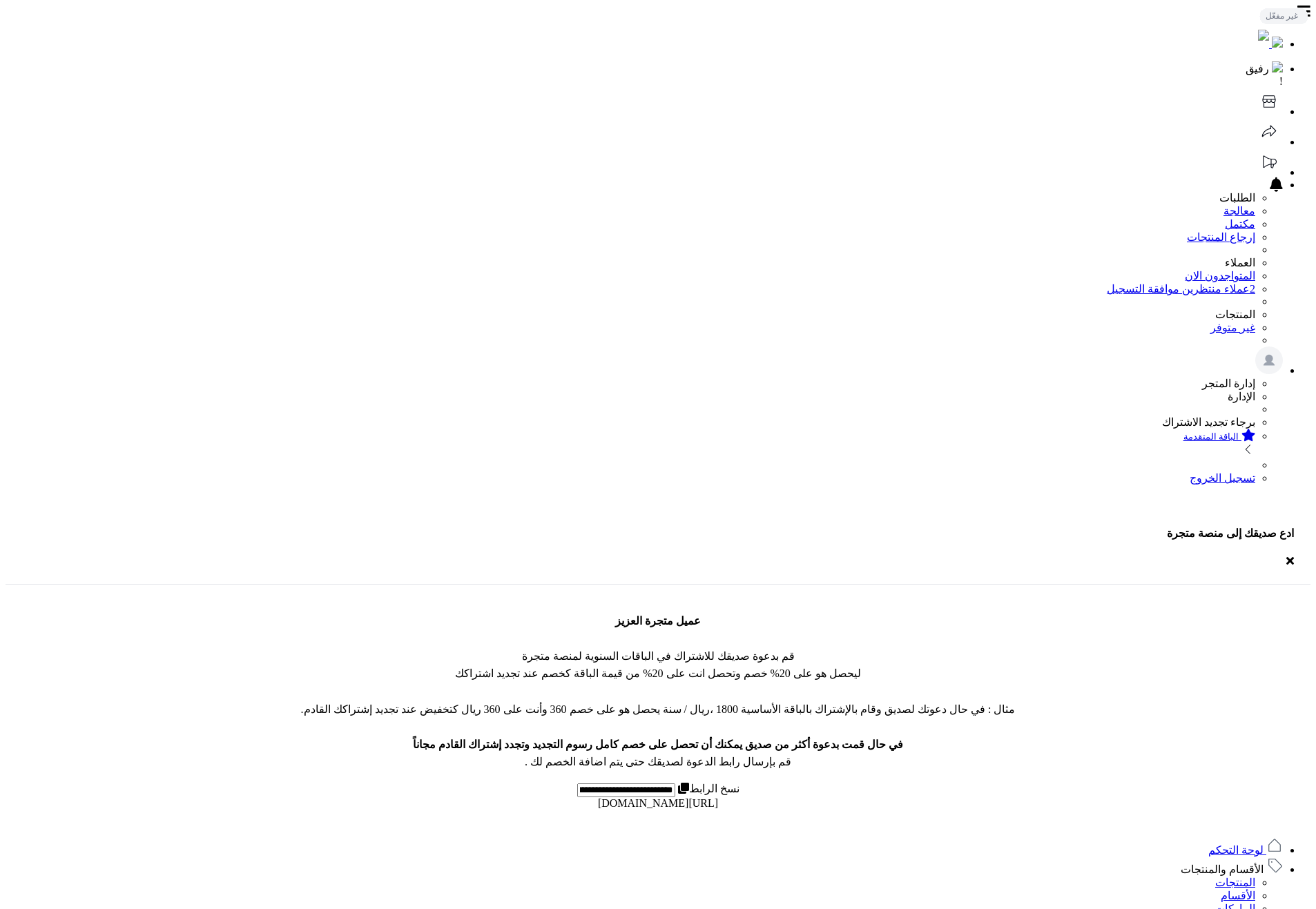
scroll to position [50, 0]
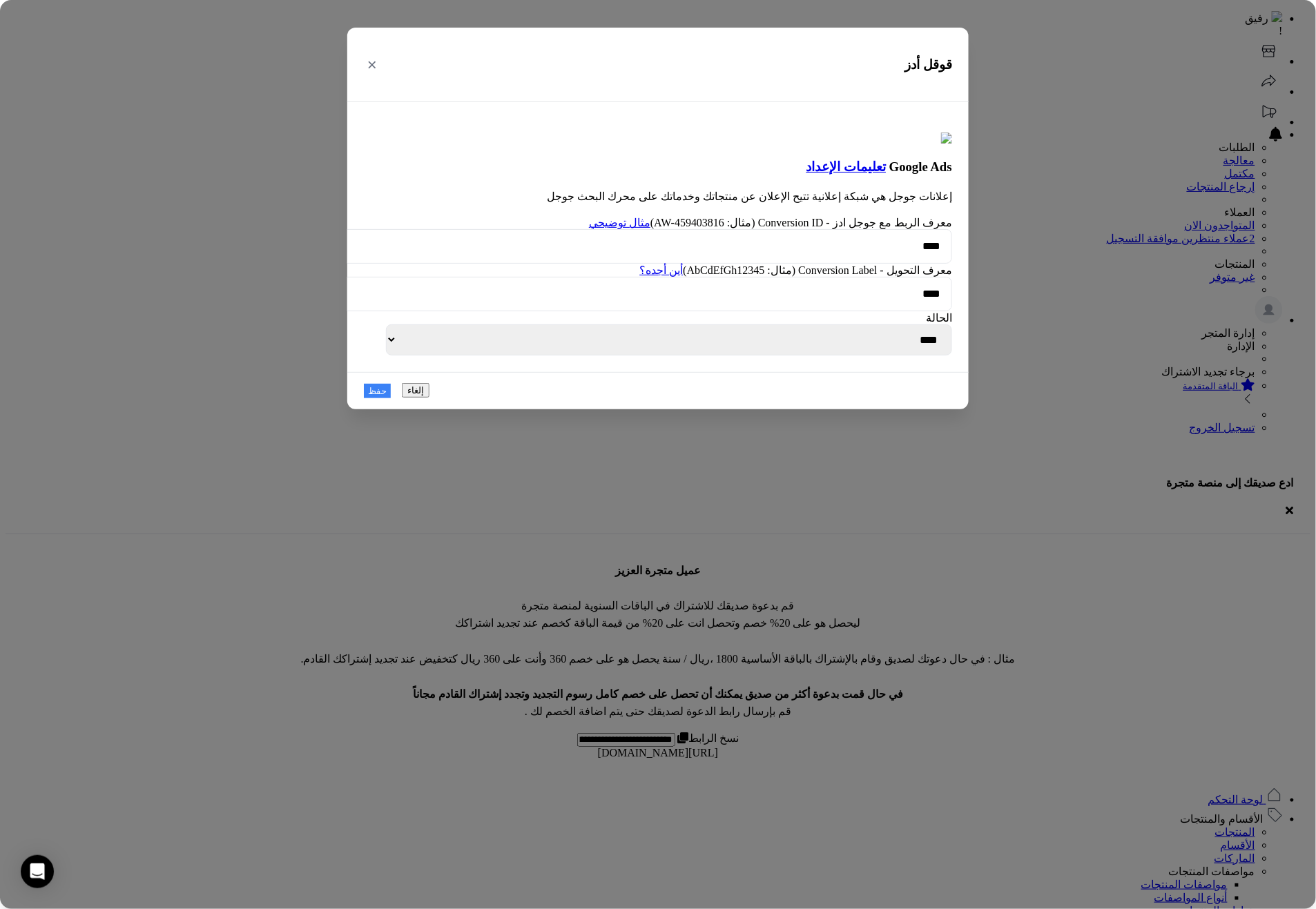
click at [429, 397] on button "إلغاء" at bounding box center [415, 390] width 28 height 14
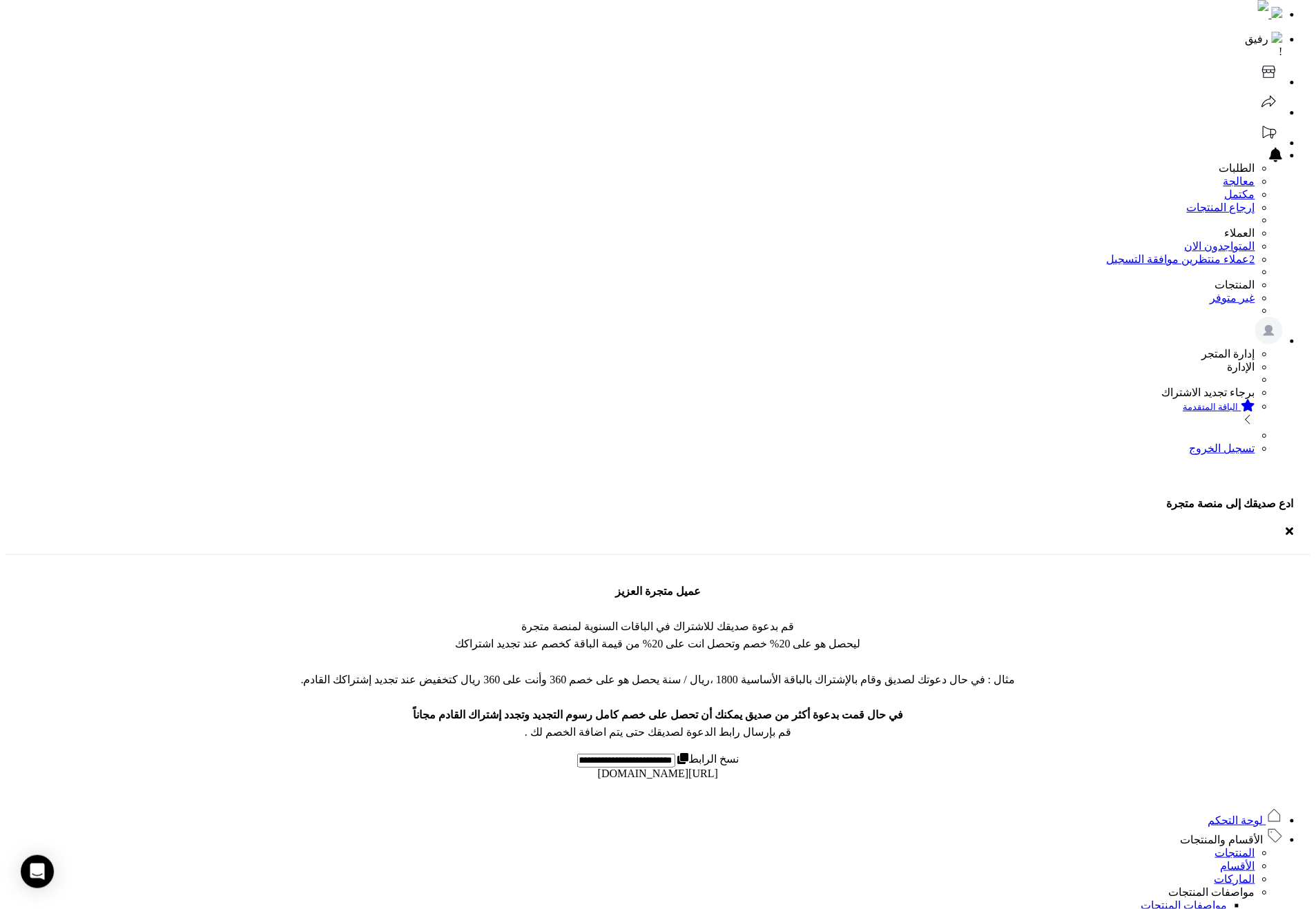
scroll to position [0, 0]
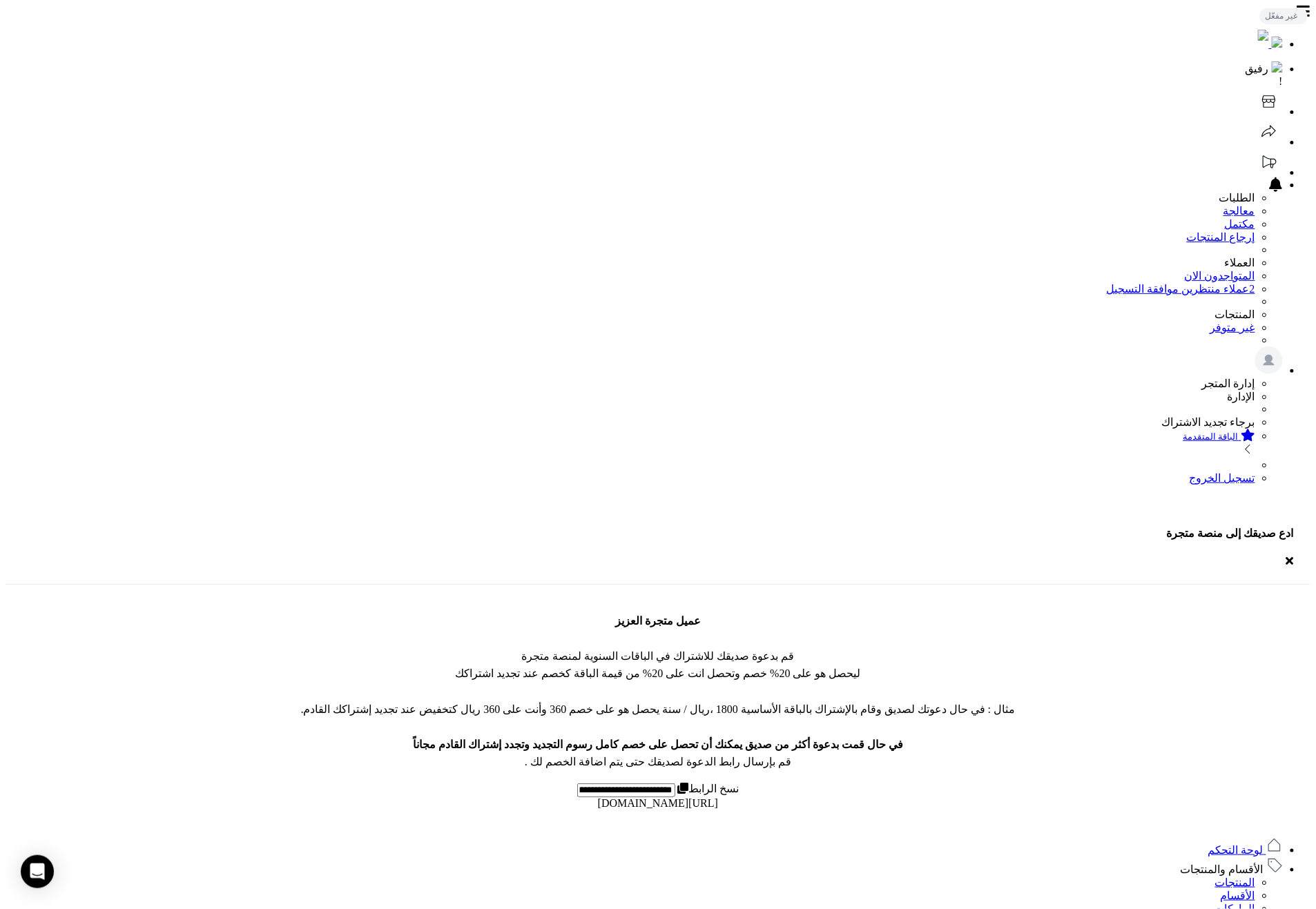
click at [1281, 845] on link "لوحة التحكم" at bounding box center [1245, 850] width 74 height 12
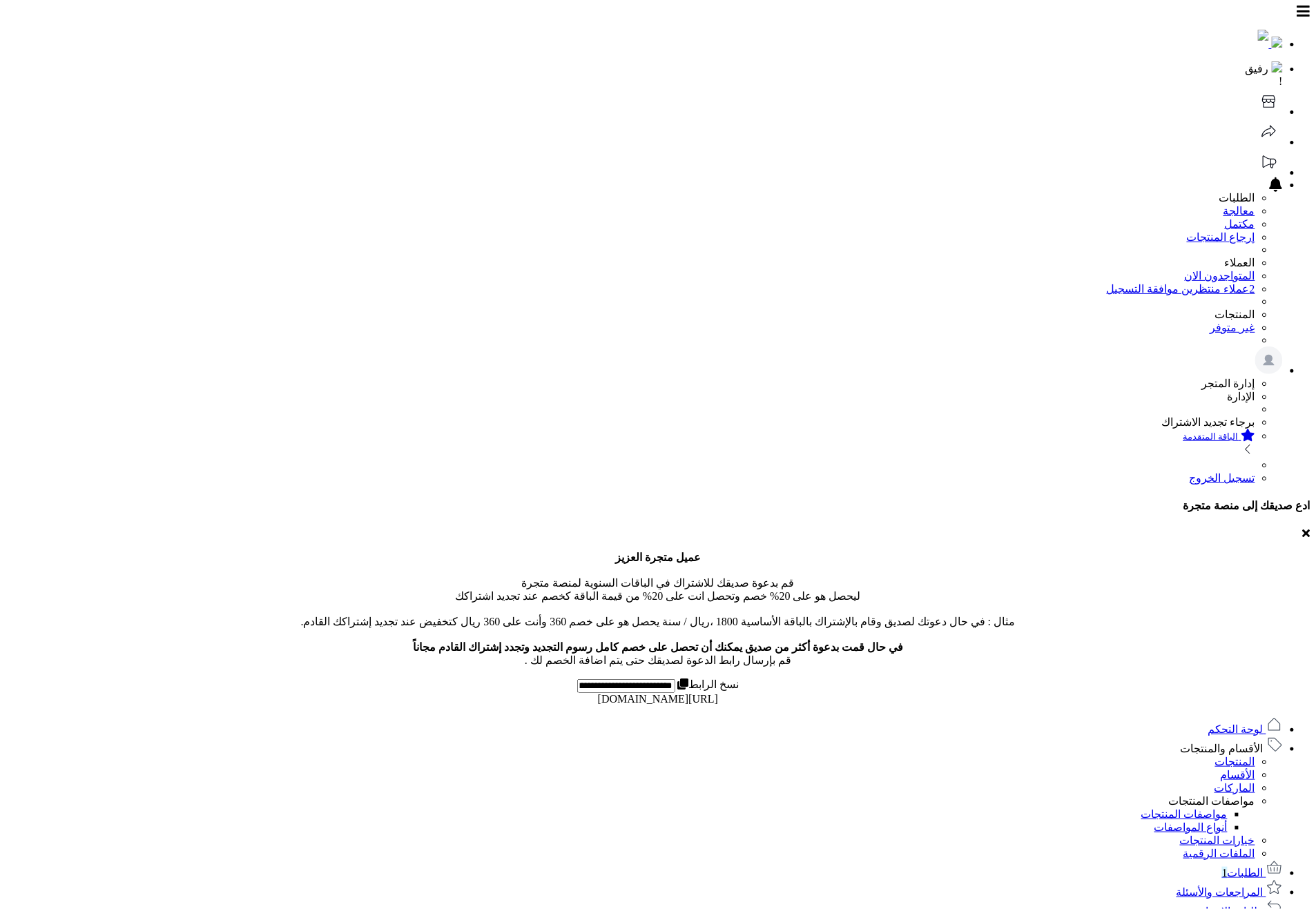
click at [1232, 743] on span "الأقسام والمنتجات" at bounding box center [1222, 749] width 83 height 12
click at [1237, 756] on link "المنتجات" at bounding box center [1235, 762] width 40 height 12
